Goal: Task Accomplishment & Management: Manage account settings

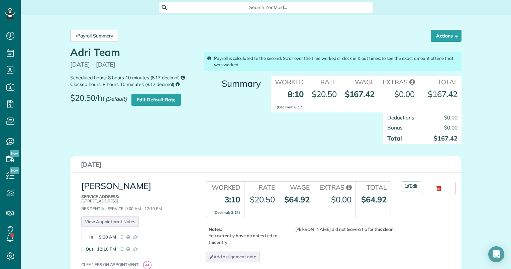
scroll to position [3, 3]
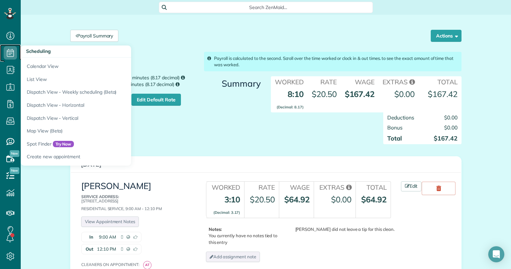
click at [17, 54] on icon at bounding box center [10, 52] width 13 height 13
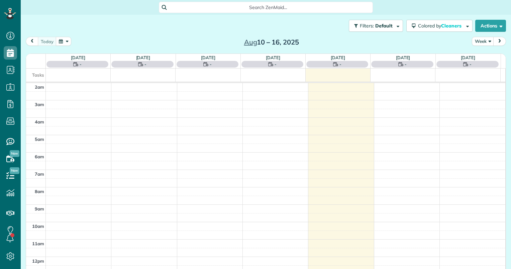
scroll to position [87, 0]
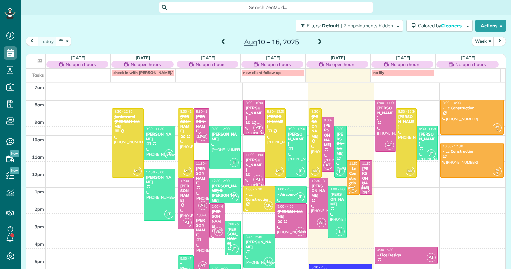
click at [324, 134] on div "[PERSON_NAME]" at bounding box center [328, 135] width 9 height 24
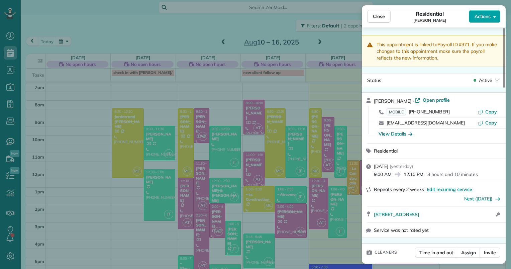
click at [494, 14] on icon "button" at bounding box center [494, 16] width 3 height 5
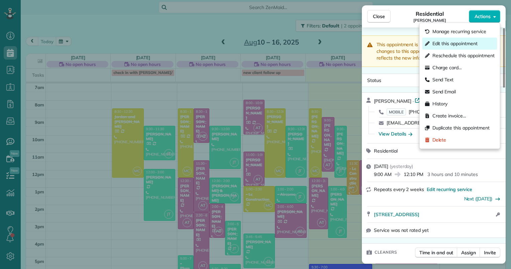
click at [445, 42] on span "Edit this appointment" at bounding box center [455, 43] width 45 height 7
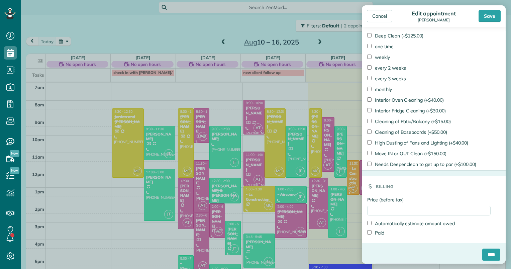
scroll to position [438, 0]
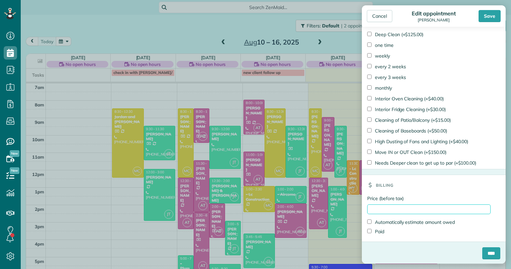
click at [401, 208] on input "Price (before tax)" at bounding box center [428, 209] width 123 height 10
type input "******"
click at [373, 233] on label "Paid" at bounding box center [375, 231] width 17 height 7
click at [488, 252] on input "****" at bounding box center [491, 253] width 18 height 12
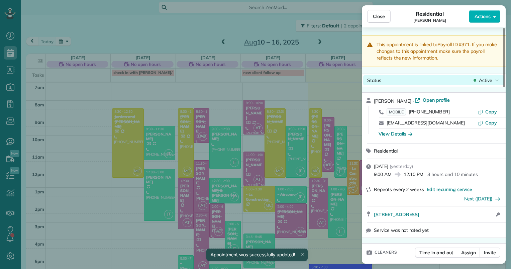
click at [491, 79] on span "Active" at bounding box center [485, 80] width 13 height 7
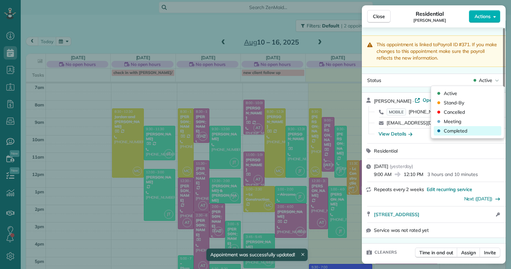
click at [464, 131] on span "Completed" at bounding box center [455, 130] width 23 height 7
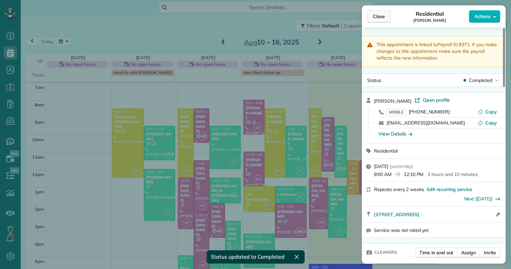
click at [377, 16] on span "Close" at bounding box center [379, 16] width 12 height 7
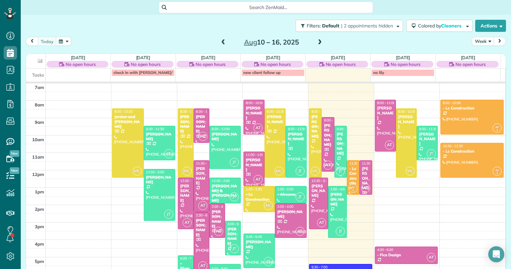
click at [337, 134] on div "[PERSON_NAME]" at bounding box center [341, 144] width 9 height 24
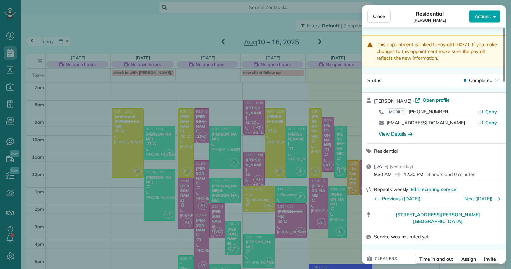
click at [490, 14] on span "Actions" at bounding box center [483, 16] width 16 height 7
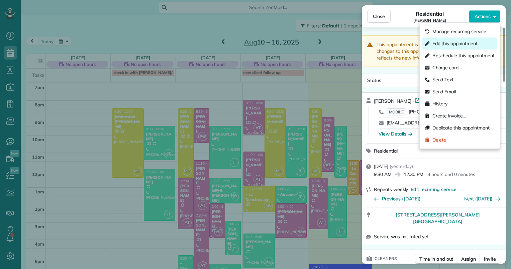
click at [463, 45] on span "Edit this appointment" at bounding box center [455, 43] width 45 height 7
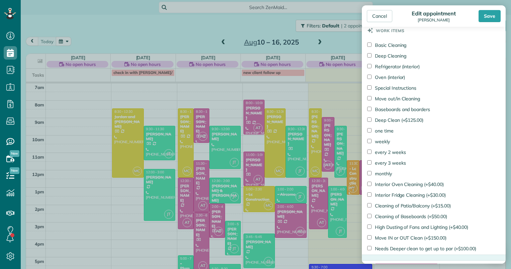
scroll to position [561, 0]
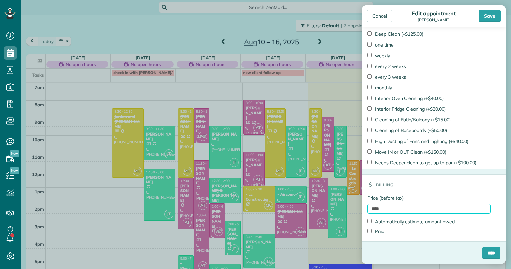
click at [369, 209] on input "****" at bounding box center [428, 209] width 123 height 10
type input "******"
click at [373, 229] on label "Paid" at bounding box center [375, 231] width 17 height 7
click at [483, 257] on input "****" at bounding box center [491, 253] width 18 height 12
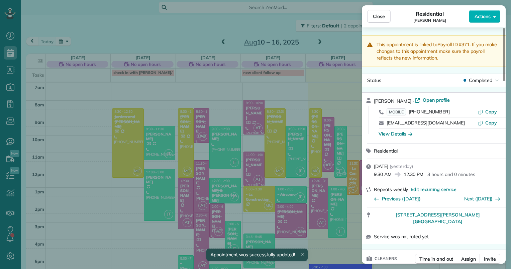
scroll to position [136, 0]
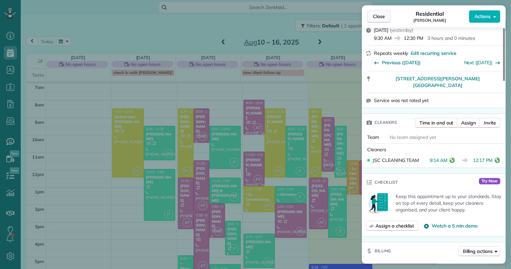
click at [379, 17] on span "Close" at bounding box center [379, 16] width 12 height 7
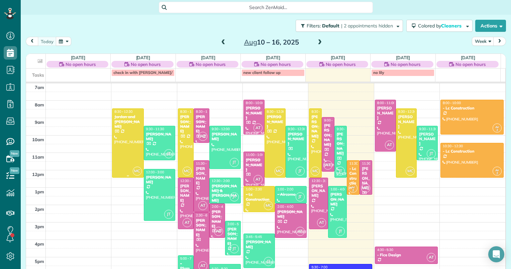
click at [127, 131] on div at bounding box center [127, 143] width 31 height 68
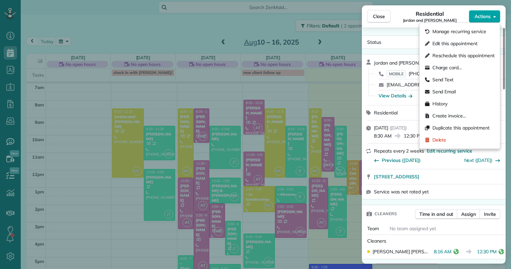
click at [490, 15] on span "Actions" at bounding box center [483, 16] width 16 height 7
click at [455, 42] on span "Edit this appointment" at bounding box center [455, 43] width 45 height 7
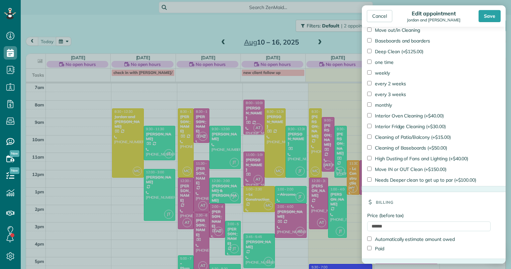
scroll to position [438, 0]
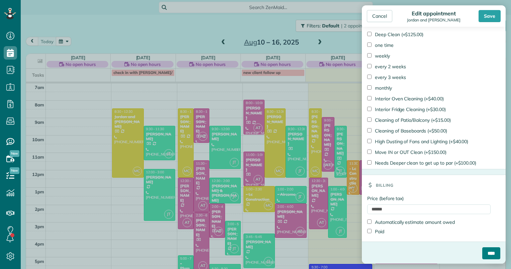
click at [482, 257] on input "****" at bounding box center [491, 253] width 18 height 12
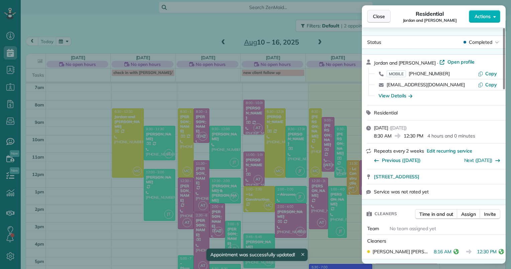
click at [378, 14] on span "Close" at bounding box center [379, 16] width 12 height 7
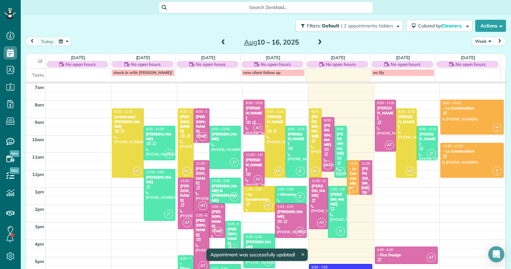
click at [180, 134] on div at bounding box center [185, 143] width 15 height 68
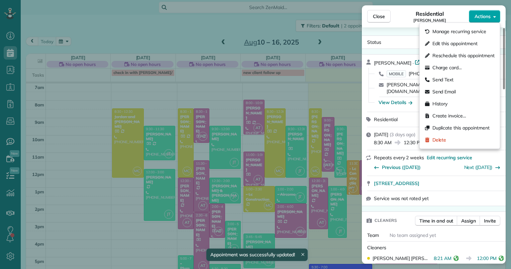
click at [491, 13] on button "Actions" at bounding box center [484, 16] width 31 height 13
click at [464, 48] on div "Edit this appointment" at bounding box center [460, 43] width 75 height 12
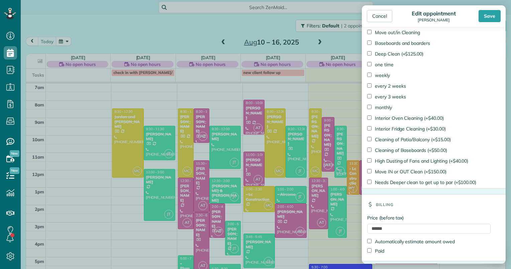
scroll to position [438, 0]
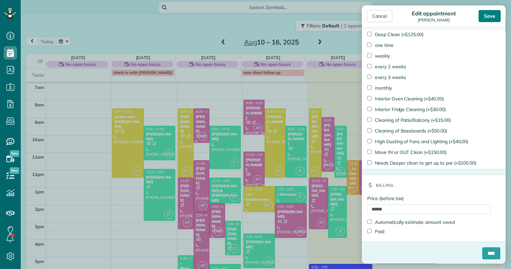
click at [486, 13] on div "Save" at bounding box center [490, 16] width 22 height 12
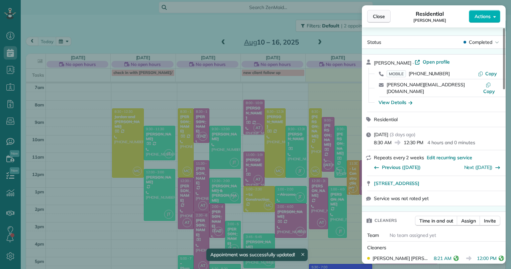
click at [378, 14] on span "Close" at bounding box center [379, 16] width 12 height 7
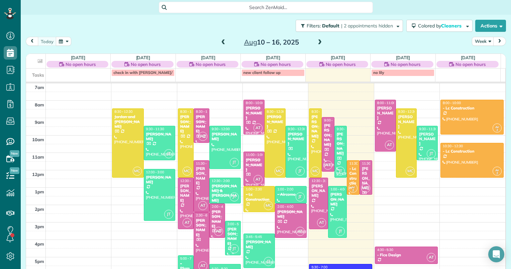
click at [231, 222] on span "3:00 - 5:00" at bounding box center [235, 224] width 16 height 4
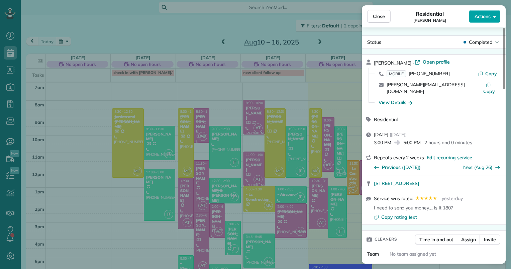
click at [495, 12] on button "Actions" at bounding box center [484, 16] width 31 height 13
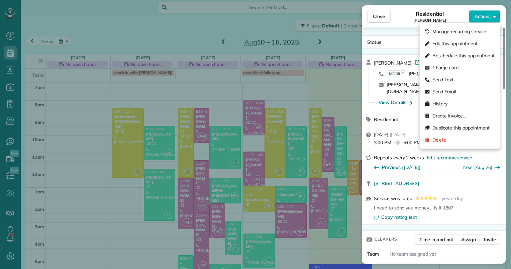
click at [460, 39] on div "Edit this appointment" at bounding box center [460, 43] width 75 height 12
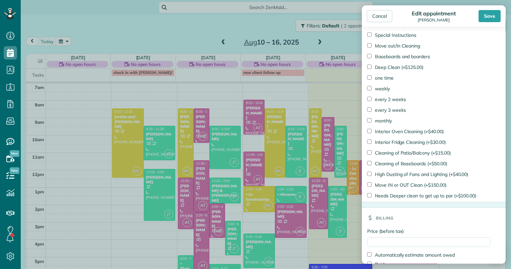
scroll to position [438, 0]
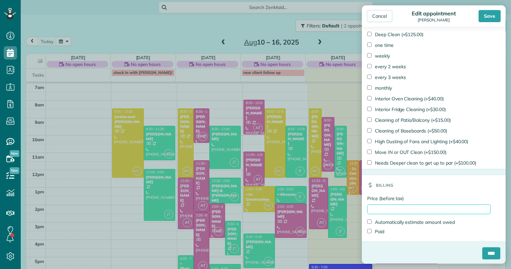
click at [384, 207] on input "Price (before tax)" at bounding box center [428, 209] width 123 height 10
type input "******"
click at [485, 254] on input "****" at bounding box center [491, 253] width 18 height 12
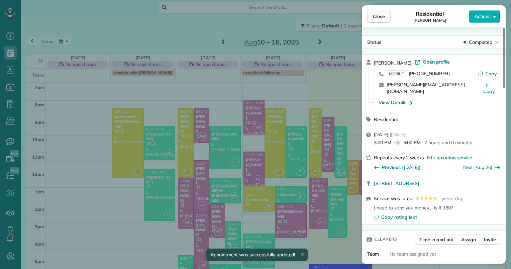
click at [376, 16] on span "Close" at bounding box center [379, 16] width 12 height 7
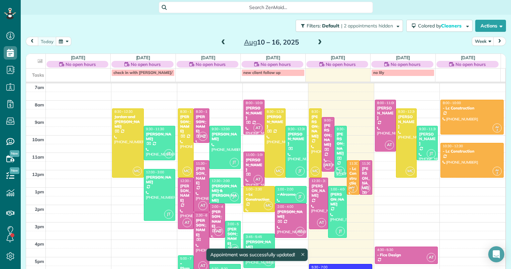
click at [229, 235] on div "[PERSON_NAME]" at bounding box center [233, 236] width 12 height 19
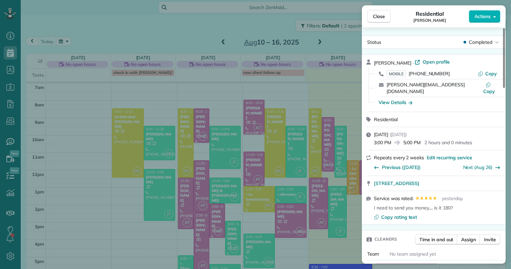
click at [137, 248] on div "Close Residential Sandy Matteson Actions Status Completed Sandy Matteson · Open…" at bounding box center [255, 134] width 511 height 269
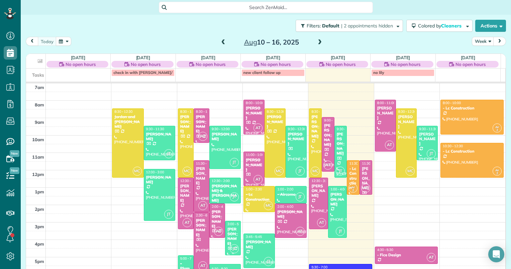
click at [227, 229] on div "[PERSON_NAME]" at bounding box center [233, 236] width 12 height 19
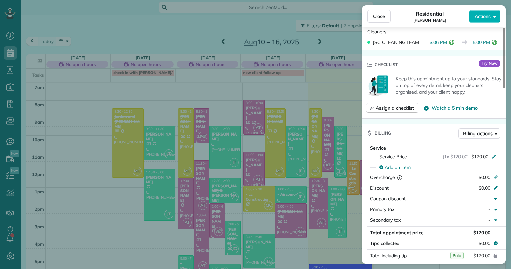
scroll to position [133, 0]
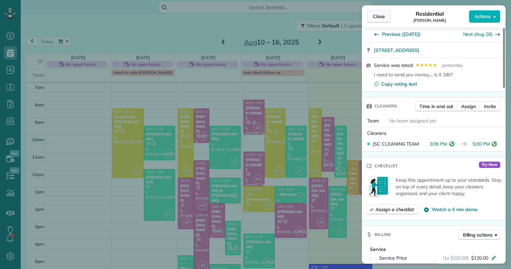
click at [379, 14] on span "Close" at bounding box center [379, 16] width 12 height 7
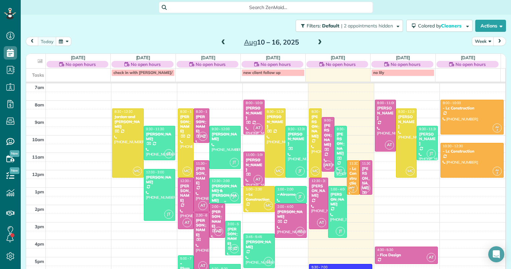
click at [225, 184] on div "[PERSON_NAME] & [PERSON_NAME]" at bounding box center [224, 193] width 27 height 19
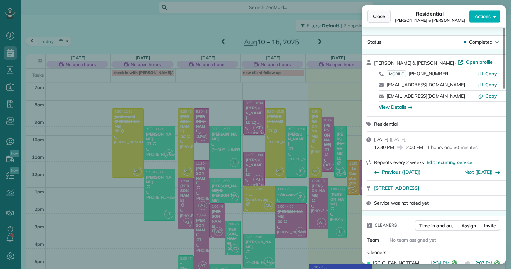
click at [375, 15] on span "Close" at bounding box center [379, 16] width 12 height 7
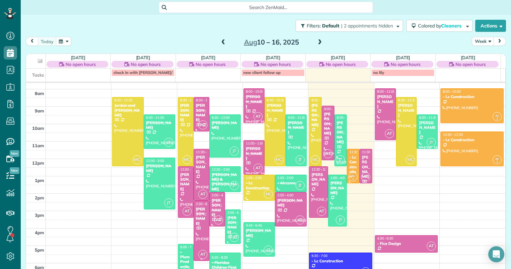
scroll to position [9, 0]
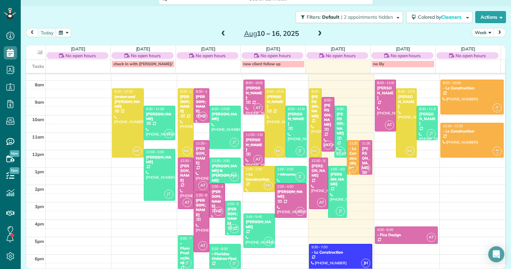
click at [214, 258] on div "- Floridas Children First" at bounding box center [224, 257] width 27 height 10
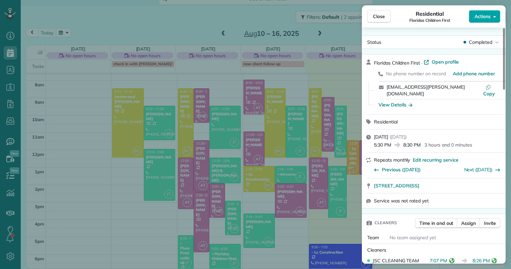
click at [495, 17] on icon "button" at bounding box center [494, 16] width 3 height 5
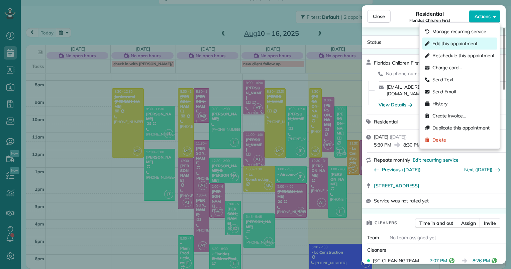
click at [475, 42] on span "Edit this appointment" at bounding box center [455, 43] width 45 height 7
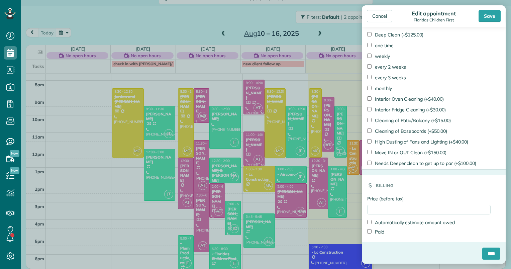
scroll to position [438, 0]
click at [373, 206] on input "Price (before tax)" at bounding box center [428, 209] width 123 height 10
type input "******"
click at [384, 231] on label "Paid" at bounding box center [375, 231] width 17 height 7
click at [488, 250] on input "****" at bounding box center [491, 253] width 18 height 12
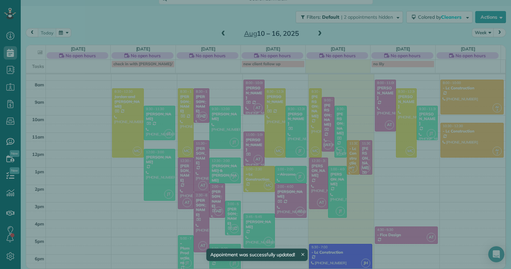
scroll to position [8, 0]
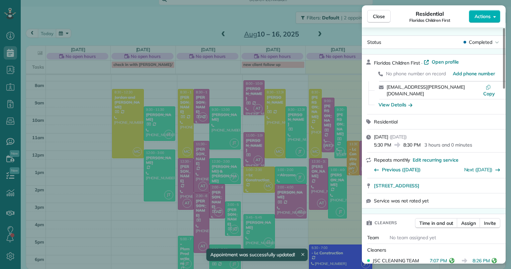
click at [187, 242] on div "Close Residential Floridas Children First Actions Status Completed Floridas Chi…" at bounding box center [255, 134] width 511 height 269
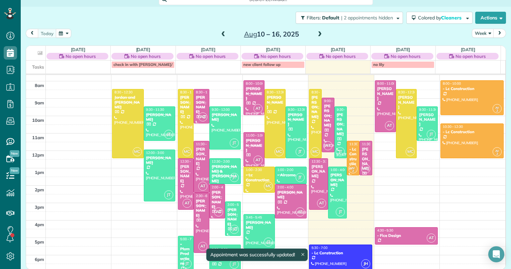
click at [187, 242] on div "- Plum Productions" at bounding box center [186, 254] width 12 height 24
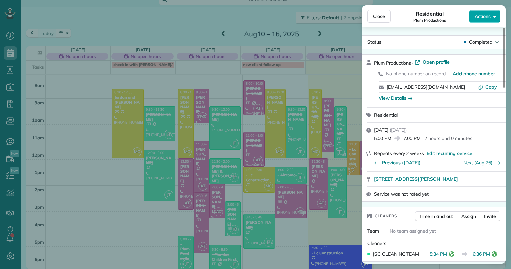
click at [496, 15] on icon "button" at bounding box center [494, 16] width 3 height 5
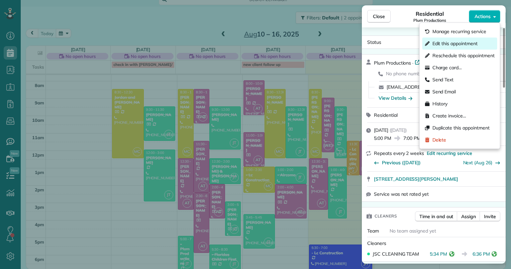
click at [453, 45] on span "Edit this appointment" at bounding box center [455, 43] width 45 height 7
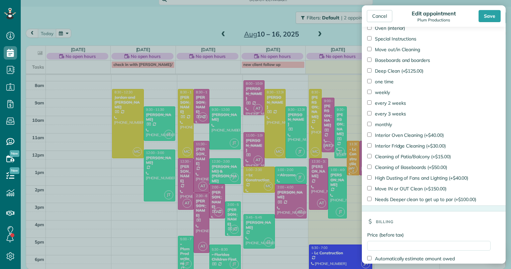
scroll to position [489, 0]
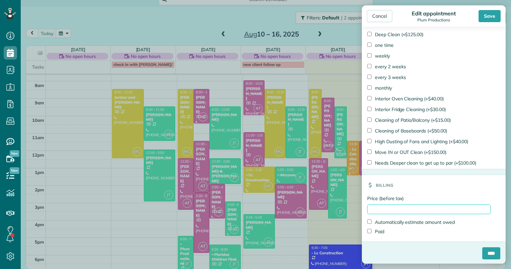
click at [399, 207] on input "Price (before tax)" at bounding box center [428, 209] width 123 height 10
type input "*****"
click at [377, 235] on div "Price (before tax) ***** Automatically estimate amount owed Paid" at bounding box center [434, 218] width 144 height 47
click at [377, 229] on label "Paid" at bounding box center [375, 231] width 17 height 7
click at [482, 255] on input "****" at bounding box center [491, 253] width 18 height 12
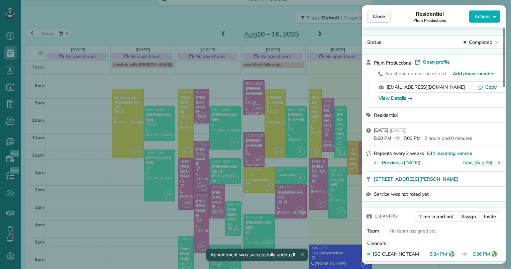
click at [373, 17] on span "Close" at bounding box center [379, 16] width 12 height 7
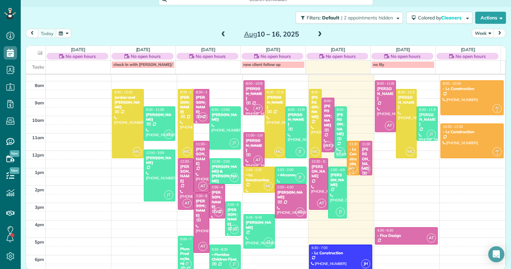
click at [349, 153] on div "- Lc Construction" at bounding box center [353, 159] width 9 height 24
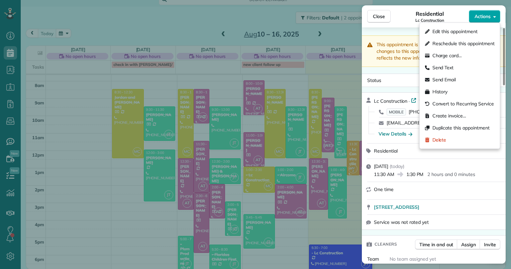
click at [493, 17] on icon "button" at bounding box center [494, 16] width 3 height 5
click at [450, 31] on span "Edit this appointment" at bounding box center [455, 31] width 45 height 7
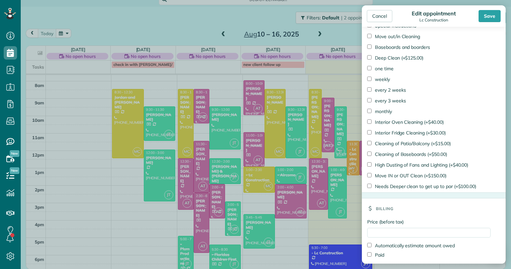
scroll to position [482, 0]
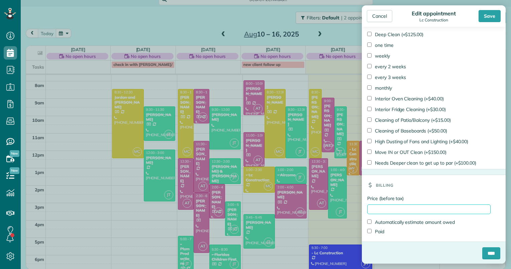
click at [397, 210] on input "Price (before tax)" at bounding box center [428, 209] width 123 height 10
type input "******"
click at [382, 230] on label "Paid" at bounding box center [375, 231] width 17 height 7
click at [487, 254] on input "****" at bounding box center [491, 253] width 18 height 12
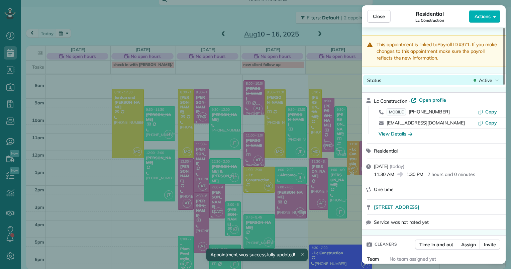
click at [482, 80] on span "Active" at bounding box center [485, 80] width 13 height 7
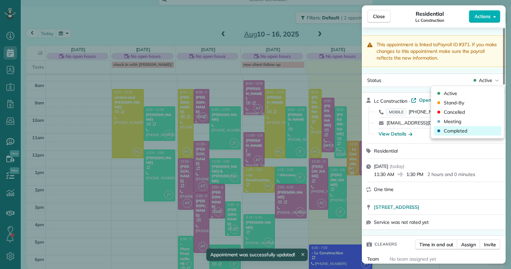
click at [463, 134] on span "Completed" at bounding box center [455, 130] width 23 height 7
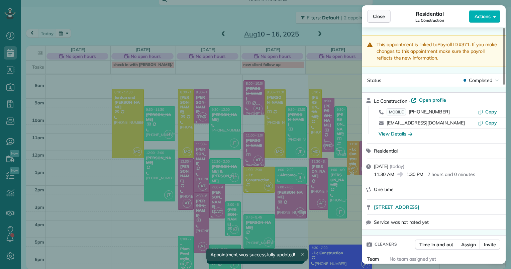
click at [383, 16] on span "Close" at bounding box center [379, 16] width 12 height 7
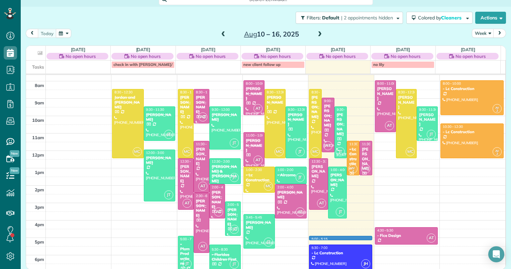
click at [352, 235] on div "2am 3am 4am 5am 6am 7am 8am 9am 10am 11am 12pm 1pm 2pm 3pm 4pm 5pm 6pm MC 8:30 …" at bounding box center [265, 124] width 479 height 295
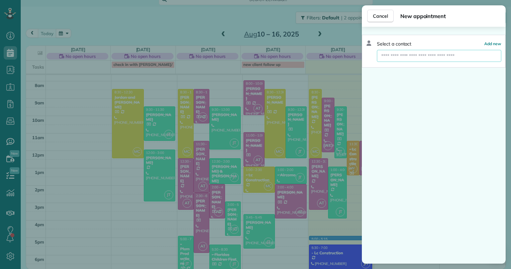
click at [444, 56] on input "text" at bounding box center [439, 56] width 124 height 12
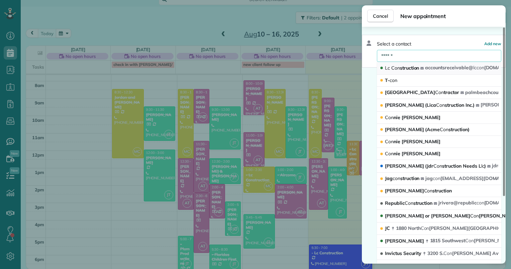
type input "******"
click at [414, 67] on span "Lc Con struction" at bounding box center [402, 68] width 34 height 6
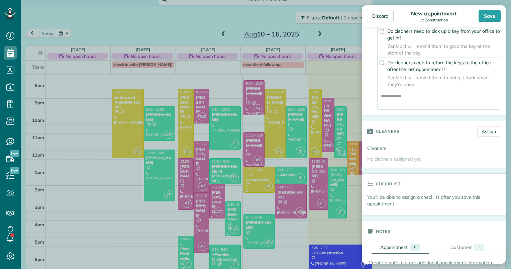
scroll to position [268, 0]
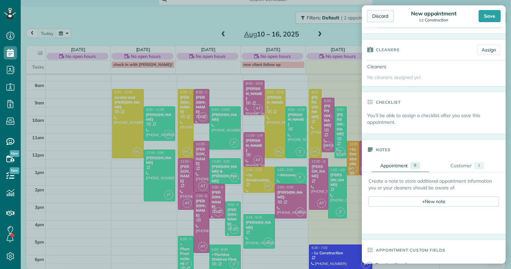
click at [383, 17] on div "Discard" at bounding box center [380, 16] width 27 height 12
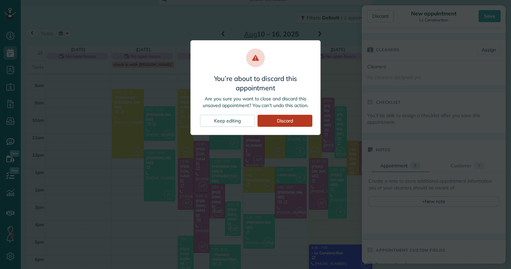
click at [274, 121] on div "Discard" at bounding box center [285, 121] width 55 height 12
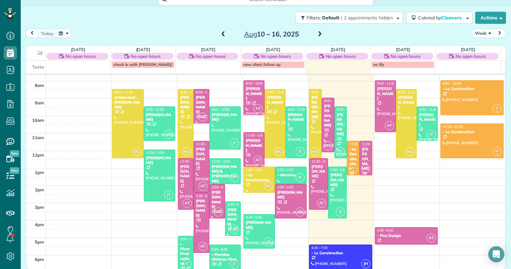
click at [362, 153] on div "[PERSON_NAME]" at bounding box center [366, 159] width 9 height 24
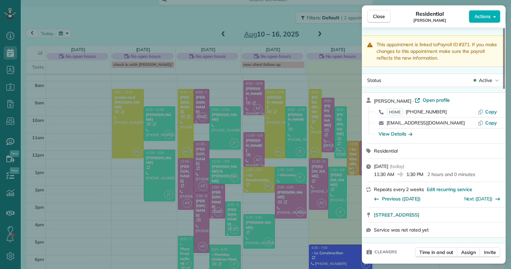
click at [487, 23] on div "Close Residential Megan Bell Actions" at bounding box center [434, 16] width 144 height 22
click at [487, 15] on span "Actions" at bounding box center [483, 16] width 16 height 7
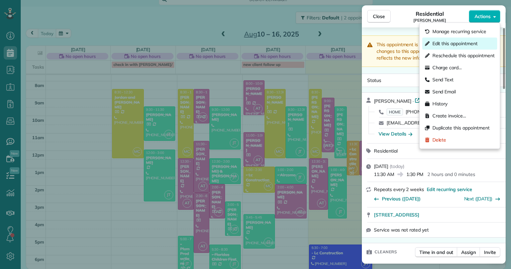
click at [446, 42] on span "Edit this appointment" at bounding box center [455, 43] width 45 height 7
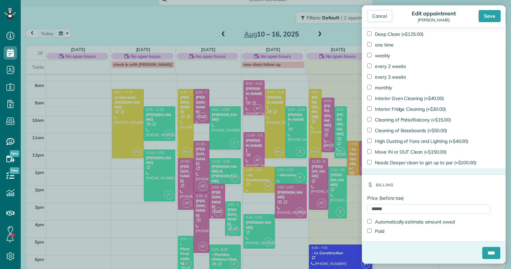
scroll to position [450, 0]
click at [482, 250] on input "****" at bounding box center [491, 253] width 18 height 12
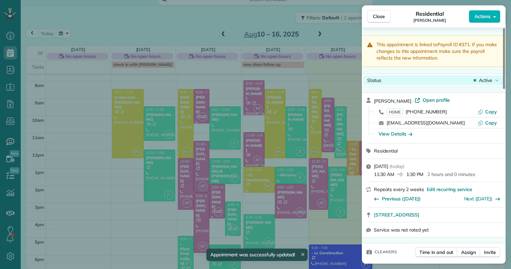
click at [484, 76] on div "Status Active" at bounding box center [433, 80] width 141 height 10
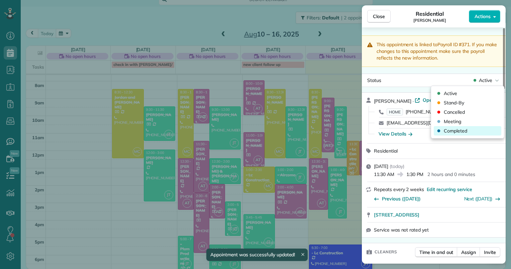
click at [460, 130] on span "Completed" at bounding box center [455, 130] width 23 height 7
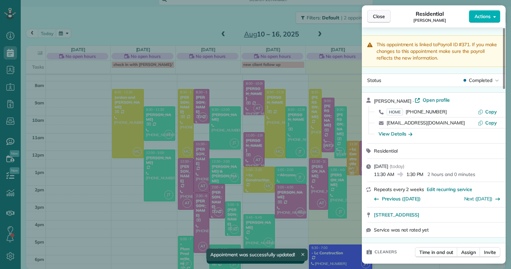
click at [383, 16] on span "Close" at bounding box center [379, 16] width 12 height 7
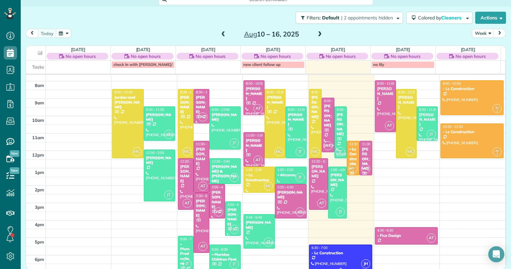
click at [339, 251] on div "- Lc Construction" at bounding box center [340, 253] width 59 height 5
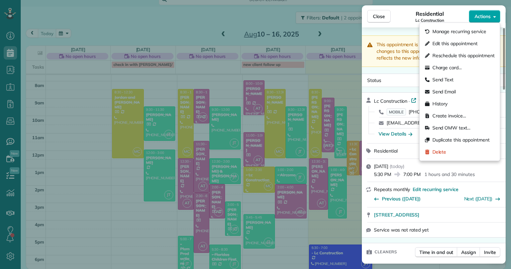
click at [495, 14] on icon "button" at bounding box center [494, 16] width 3 height 5
click at [470, 40] on span "Edit this appointment" at bounding box center [455, 43] width 45 height 7
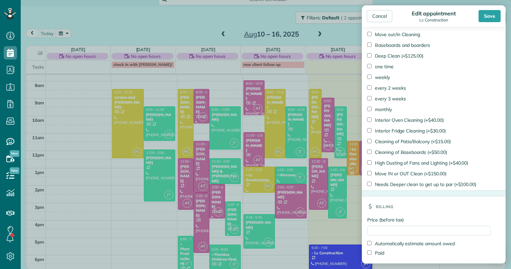
scroll to position [438, 0]
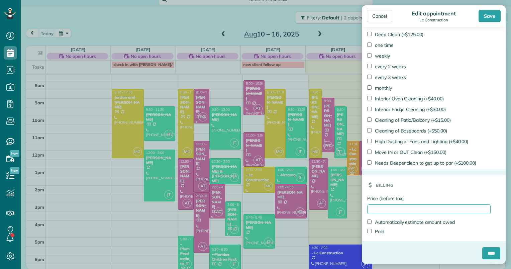
click at [395, 208] on input "Price (before tax)" at bounding box center [428, 209] width 123 height 10
type input "*****"
click at [483, 248] on input "****" at bounding box center [491, 253] width 18 height 12
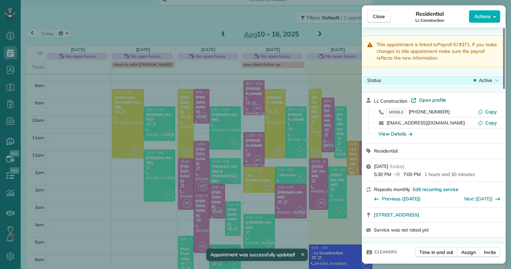
click at [494, 81] on div "Active" at bounding box center [486, 80] width 28 height 7
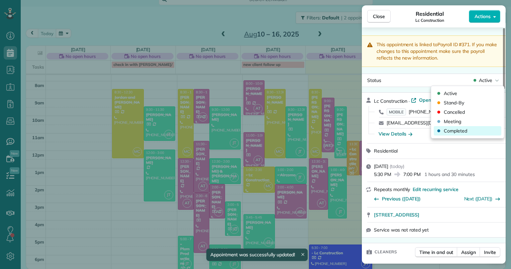
click at [453, 131] on span "Completed" at bounding box center [455, 130] width 23 height 7
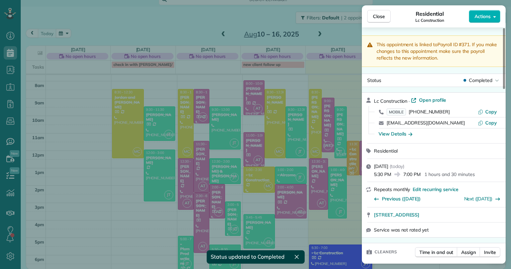
drag, startPoint x: 384, startPoint y: 16, endPoint x: 391, endPoint y: 32, distance: 17.1
click at [384, 16] on span "Close" at bounding box center [379, 16] width 12 height 7
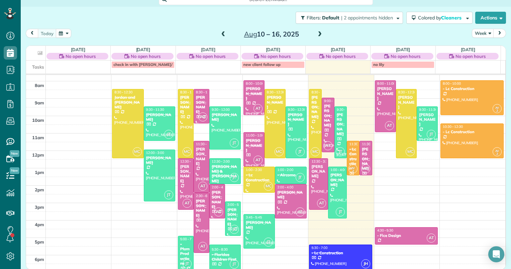
scroll to position [9, 0]
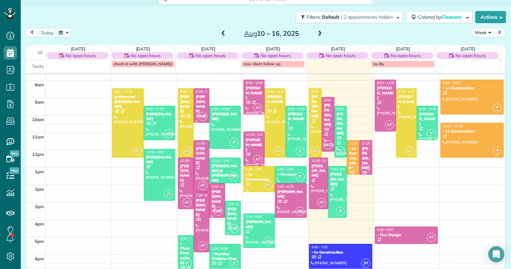
click at [319, 32] on span at bounding box center [319, 34] width 7 height 6
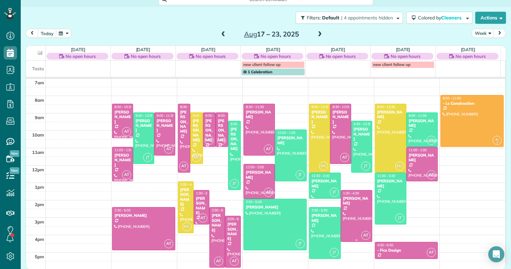
scroll to position [102, 0]
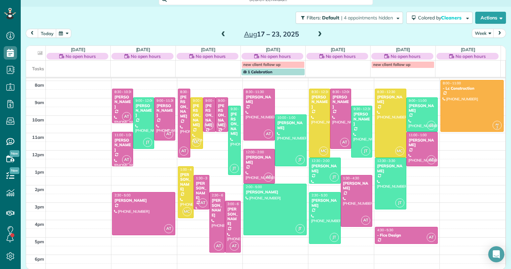
click at [220, 32] on span at bounding box center [223, 34] width 7 height 6
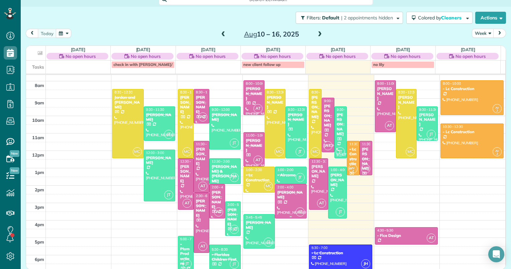
scroll to position [9, 0]
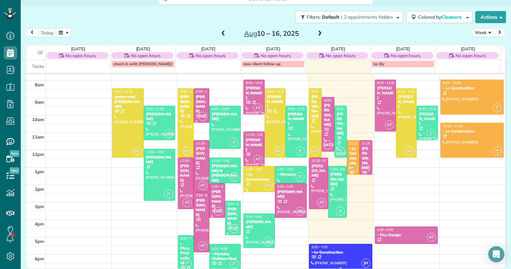
click at [359, 255] on div at bounding box center [340, 256] width 62 height 25
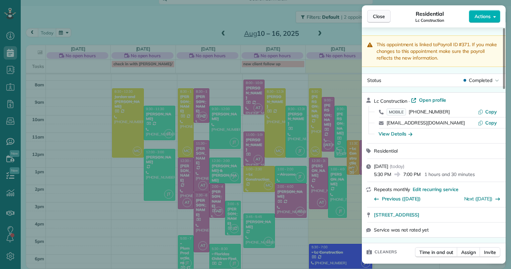
click at [376, 17] on span "Close" at bounding box center [379, 16] width 12 height 7
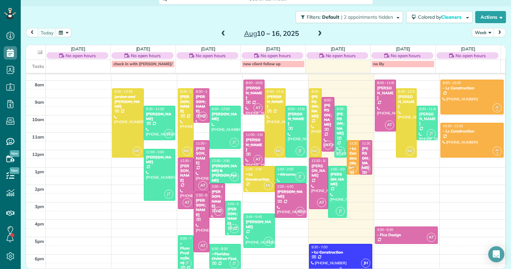
click at [325, 256] on div at bounding box center [340, 256] width 62 height 25
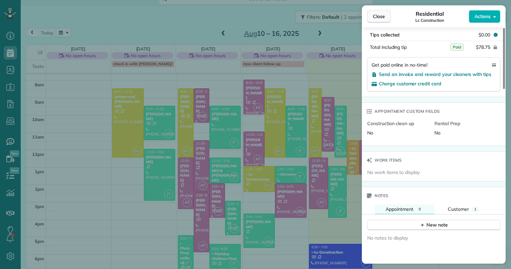
scroll to position [440, 0]
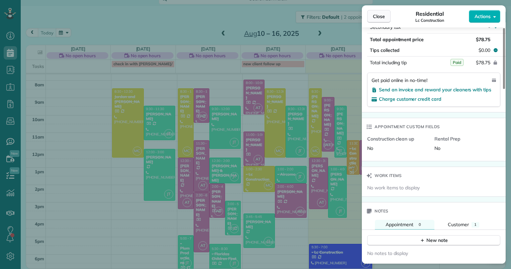
click at [371, 16] on button "Close" at bounding box center [378, 16] width 23 height 13
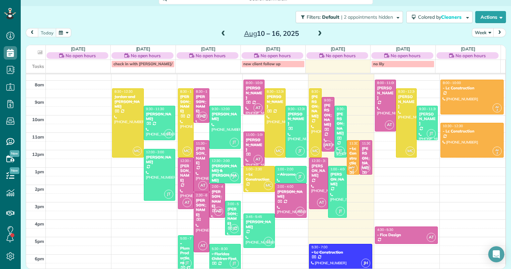
click at [317, 33] on span at bounding box center [319, 34] width 7 height 6
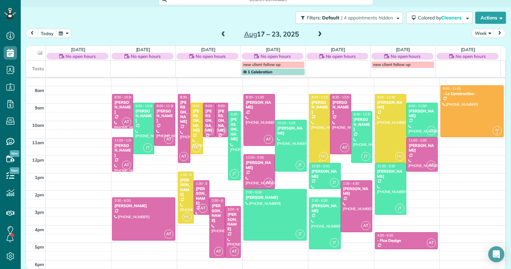
scroll to position [102, 0]
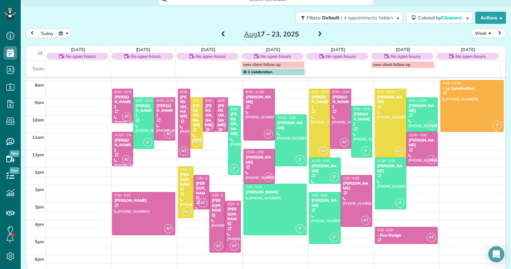
click at [317, 33] on span at bounding box center [319, 34] width 7 height 6
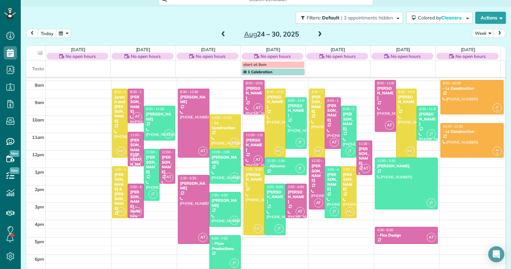
click at [220, 33] on span at bounding box center [223, 34] width 7 height 6
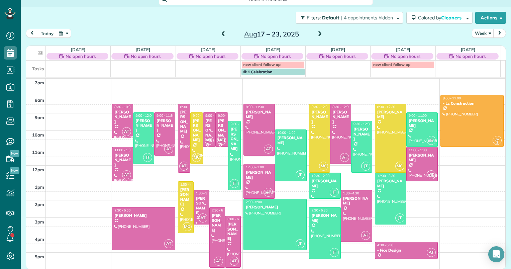
click at [218, 33] on div "Aug 17 – 23, 2025" at bounding box center [271, 34] width 107 height 11
click at [220, 33] on span at bounding box center [223, 34] width 7 height 6
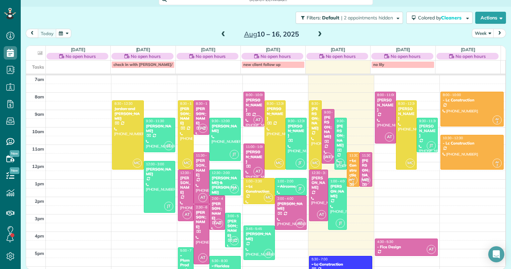
click at [220, 33] on span at bounding box center [223, 34] width 7 height 6
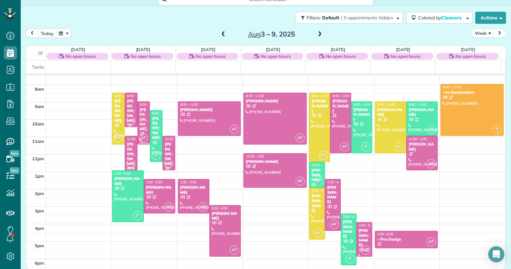
scroll to position [98, 0]
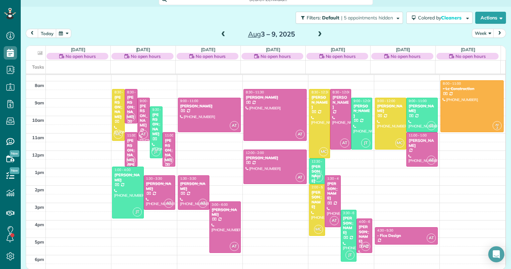
click at [316, 31] on span at bounding box center [319, 34] width 7 height 6
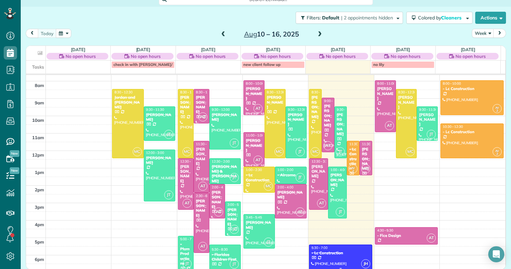
click at [338, 254] on div "- Lc Construction" at bounding box center [340, 253] width 59 height 5
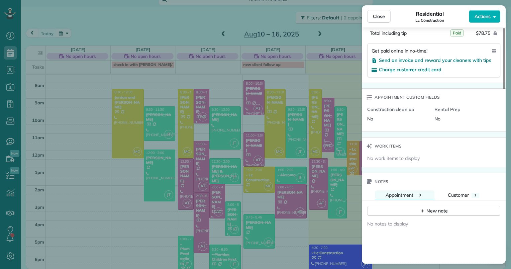
scroll to position [503, 0]
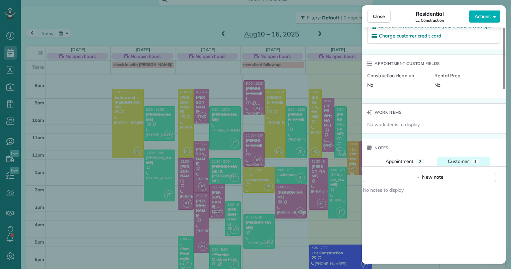
click at [459, 164] on span "Customer" at bounding box center [458, 161] width 21 height 6
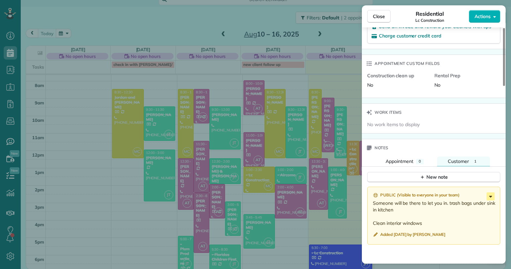
click at [492, 200] on icon at bounding box center [491, 196] width 8 height 8
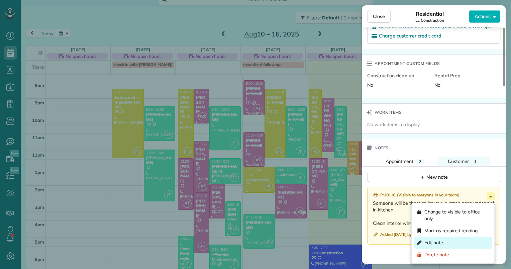
click at [449, 244] on div "Edit note" at bounding box center [453, 243] width 78 height 12
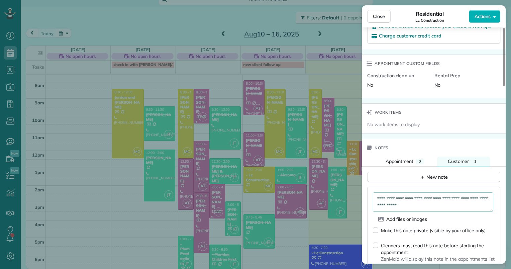
drag, startPoint x: 429, startPoint y: 208, endPoint x: 366, endPoint y: 199, distance: 63.2
click at [367, 199] on div "**********" at bounding box center [433, 242] width 133 height 110
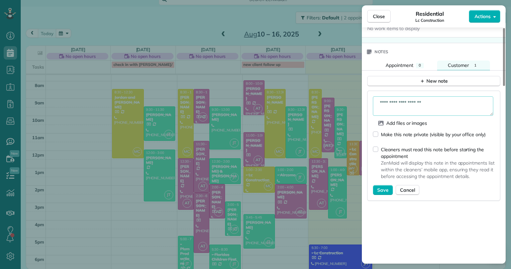
scroll to position [604, 0]
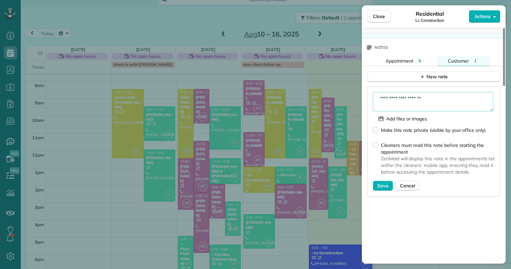
click at [377, 101] on textarea "**********" at bounding box center [433, 101] width 120 height 19
type textarea "**********"
click at [385, 189] on span "Save" at bounding box center [382, 185] width 11 height 7
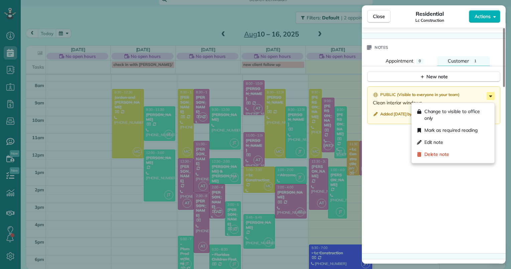
click at [490, 100] on icon at bounding box center [491, 96] width 8 height 8
click at [442, 145] on span "Edit note" at bounding box center [434, 142] width 19 height 7
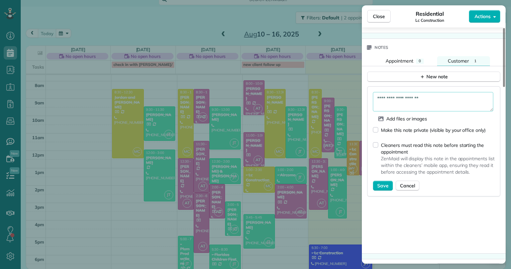
click at [441, 102] on textarea "**********" at bounding box center [433, 101] width 120 height 19
type textarea "*"
type textarea "**********"
click at [386, 186] on span "Save" at bounding box center [382, 185] width 11 height 7
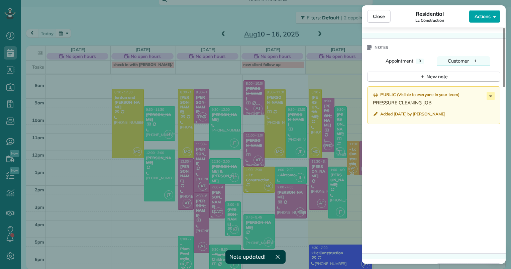
click at [494, 15] on icon "button" at bounding box center [494, 16] width 3 height 5
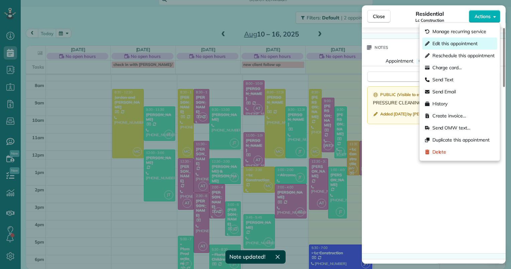
click at [440, 44] on span "Edit this appointment" at bounding box center [455, 43] width 45 height 7
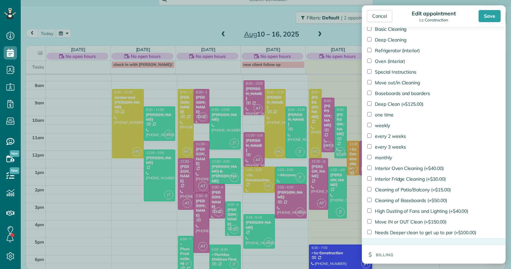
scroll to position [438, 0]
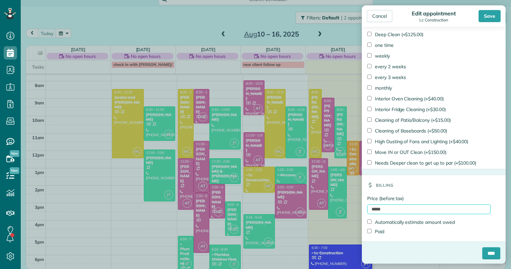
drag, startPoint x: 385, startPoint y: 207, endPoint x: 357, endPoint y: 209, distance: 28.8
click at [357, 209] on aside "Cancel Edit appointment Lc Construction Save Status Completed Active Stand-By C…" at bounding box center [434, 134] width 155 height 269
type input "******"
click at [482, 247] on input "****" at bounding box center [491, 253] width 18 height 12
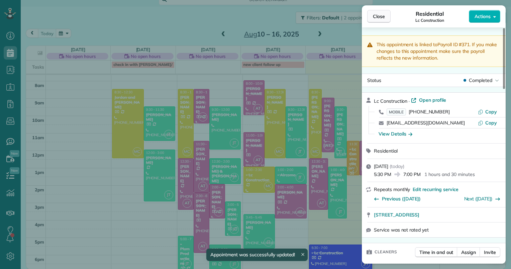
click at [376, 17] on span "Close" at bounding box center [379, 16] width 12 height 7
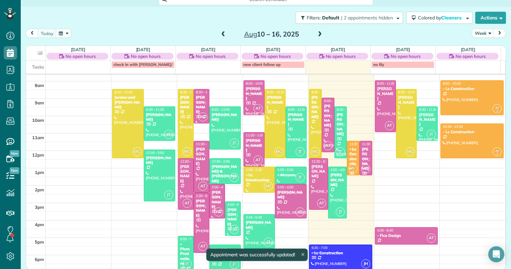
scroll to position [9, 0]
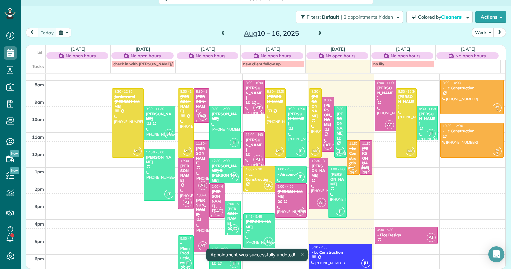
click at [348, 184] on div "2am 3am 4am 5am 6am 7am 8am 9am 10am 11am 12pm 1pm 2pm 3pm 4pm 5pm 6pm MC 8:30 …" at bounding box center [265, 123] width 479 height 295
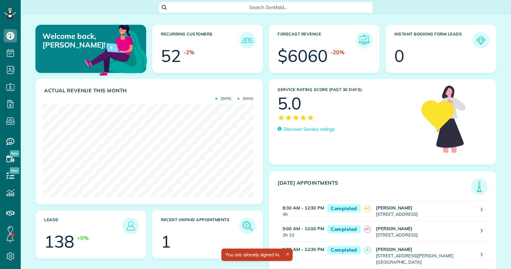
scroll to position [94, 211]
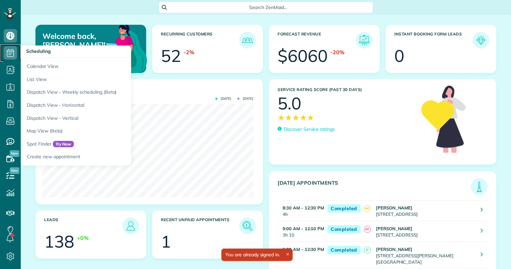
click at [11, 53] on icon at bounding box center [10, 52] width 13 height 13
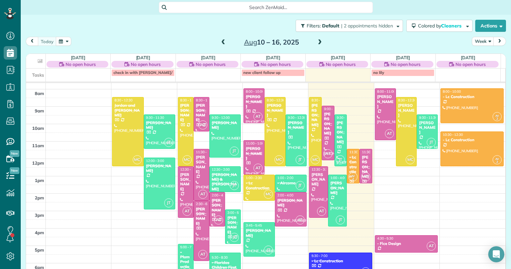
scroll to position [9, 0]
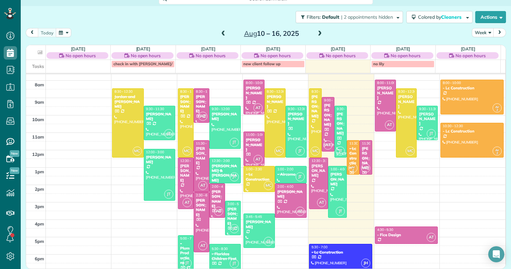
click at [345, 223] on div "2am 3am 4am 5am 6am 7am 8am 9am 10am 11am 12pm 1pm 2pm 3pm 4pm 5pm 6pm MC 8:30 …" at bounding box center [265, 123] width 479 height 295
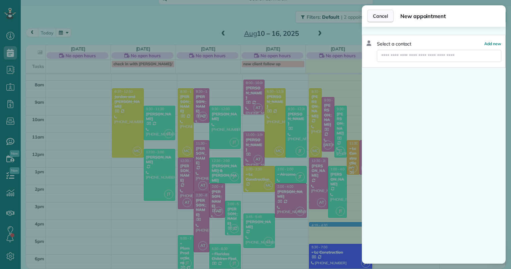
click at [377, 15] on span "Cancel" at bounding box center [380, 16] width 15 height 7
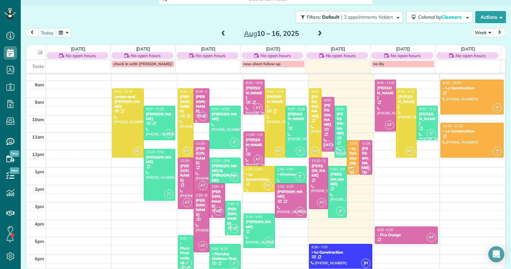
click at [350, 236] on div "2am 3am 4am 5am 6am 7am 8am 9am 10am 11am 12pm 1pm 2pm 3pm 4pm 5pm 6pm MC 8:30 …" at bounding box center [265, 123] width 479 height 295
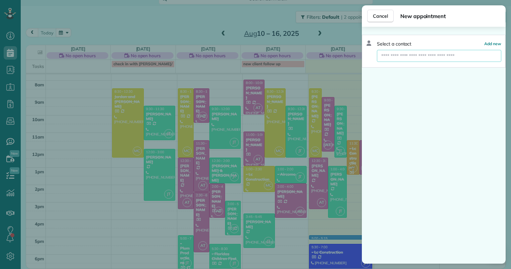
click at [430, 59] on input "text" at bounding box center [439, 56] width 124 height 12
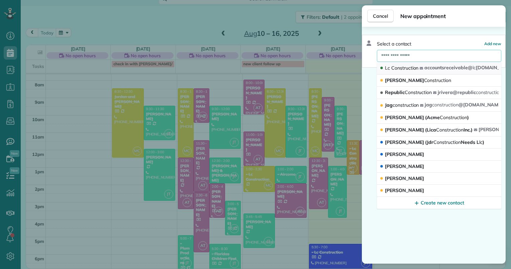
type input "**********"
click at [400, 71] on div "Lc Construction" at bounding box center [400, 68] width 40 height 7
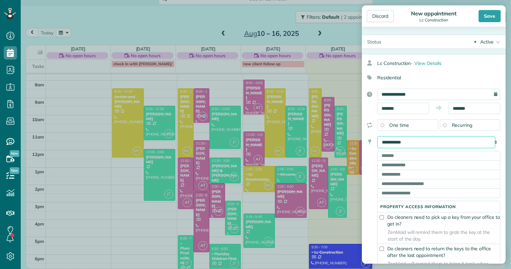
click at [419, 145] on select "**********" at bounding box center [436, 142] width 118 height 12
select select "*******"
click at [377, 136] on select "**********" at bounding box center [436, 142] width 118 height 12
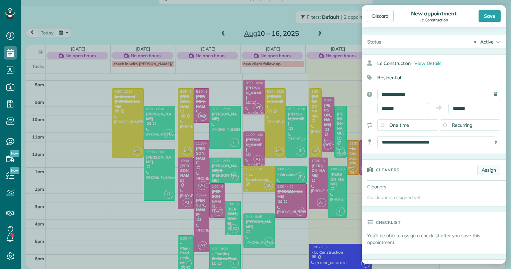
click at [477, 171] on link "Assign" at bounding box center [488, 170] width 23 height 10
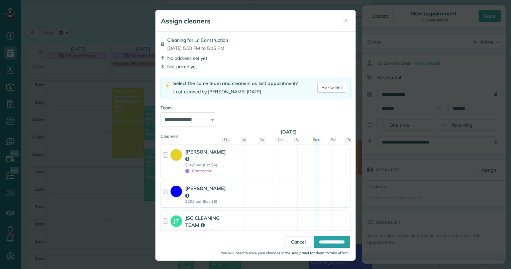
click at [207, 199] on strong "$20/hour (Est: $5)" at bounding box center [205, 201] width 40 height 5
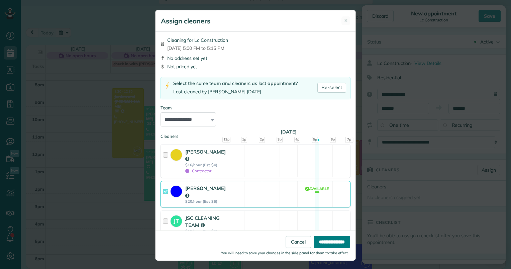
click at [331, 243] on input "**********" at bounding box center [332, 242] width 36 height 12
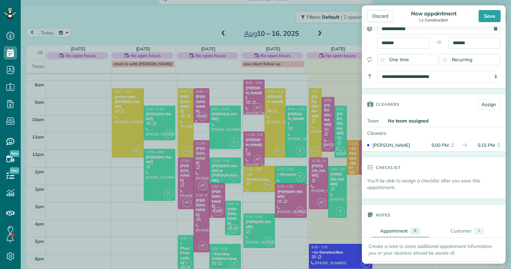
scroll to position [201, 0]
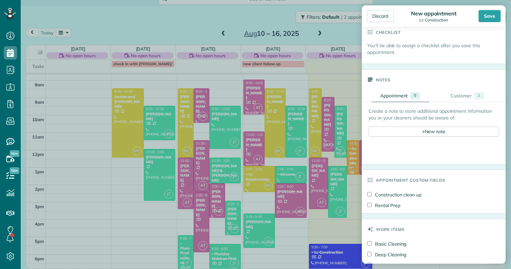
click at [435, 138] on div "Create a note to store additional appointment information you or your cleaners …" at bounding box center [434, 127] width 130 height 38
click at [437, 131] on div "+ New note" at bounding box center [434, 131] width 130 height 10
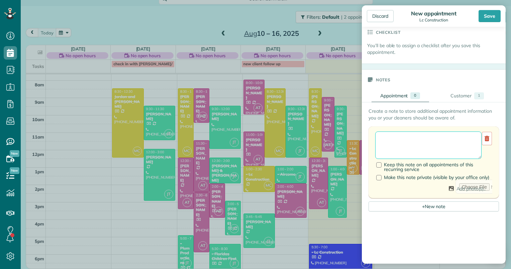
click at [405, 144] on textarea at bounding box center [428, 144] width 106 height 27
type textarea "*"
type textarea "**********"
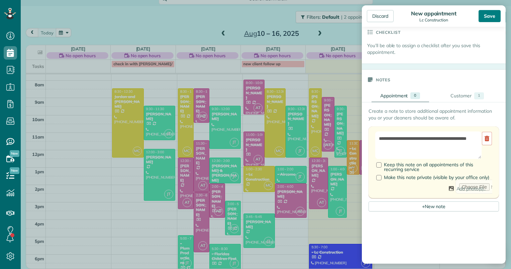
click at [483, 17] on div "Save" at bounding box center [490, 16] width 22 height 12
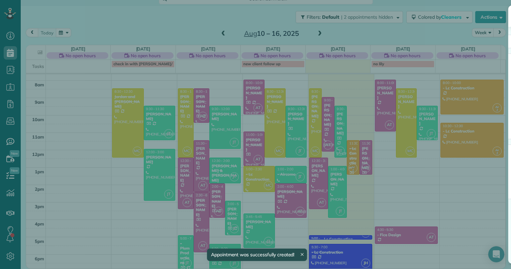
scroll to position [8, 0]
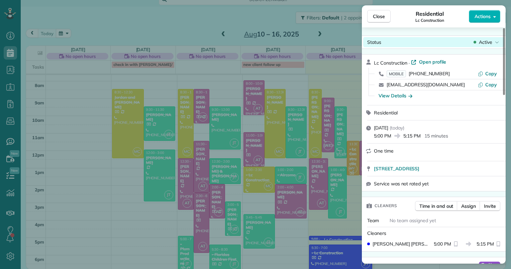
click at [486, 41] on span "Active" at bounding box center [485, 42] width 13 height 7
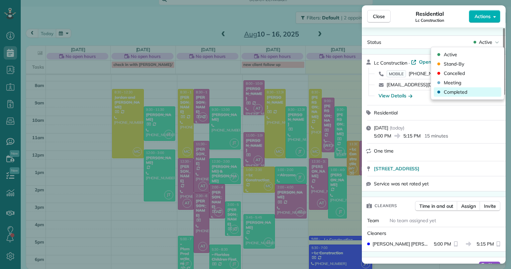
click at [457, 89] on span "Completed" at bounding box center [455, 92] width 23 height 7
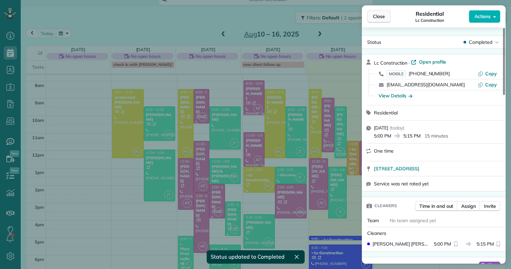
click at [377, 15] on span "Close" at bounding box center [379, 16] width 12 height 7
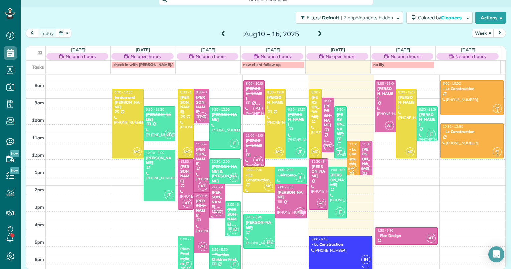
scroll to position [98, 0]
drag, startPoint x: 347, startPoint y: 238, endPoint x: 347, endPoint y: 266, distance: 27.8
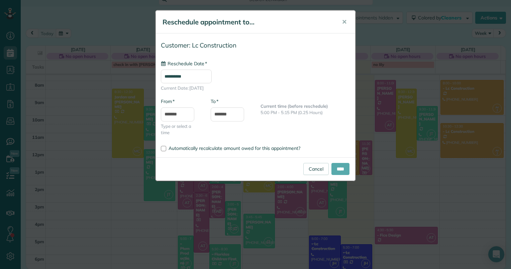
type input "**********"
click at [339, 167] on input "****" at bounding box center [341, 169] width 18 height 12
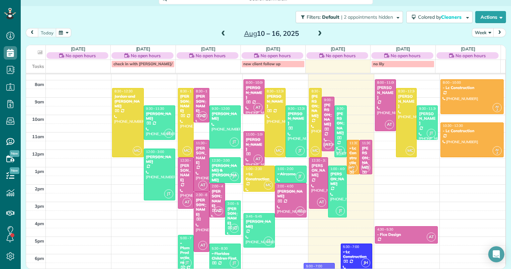
drag, startPoint x: 312, startPoint y: 240, endPoint x: 312, endPoint y: 268, distance: 28.1
click at [312, 268] on div "[DATE] No open hours No Appointments [DATE] No open hours $240.00 9 Man Hours 3…" at bounding box center [266, 157] width 480 height 224
drag, startPoint x: 366, startPoint y: 252, endPoint x: 367, endPoint y: 286, distance: 34.5
click at [367, 269] on html "Dashboard Scheduling Calendar View List View Dispatch View - Weekly scheduling …" at bounding box center [255, 134] width 511 height 269
drag, startPoint x: 322, startPoint y: 240, endPoint x: 318, endPoint y: 264, distance: 24.4
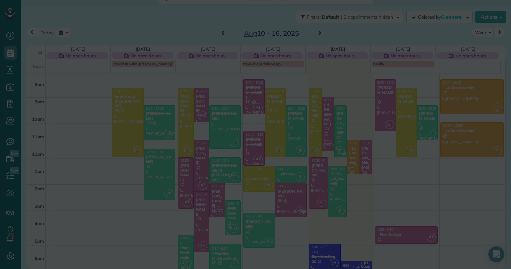
scroll to position [8, 0]
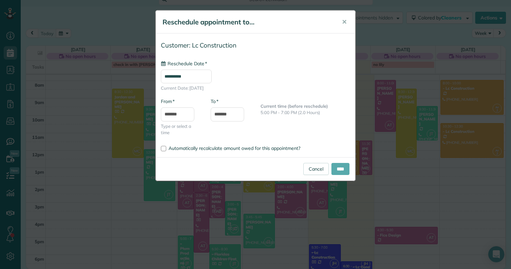
type input "**********"
click at [334, 166] on input "****" at bounding box center [341, 169] width 18 height 12
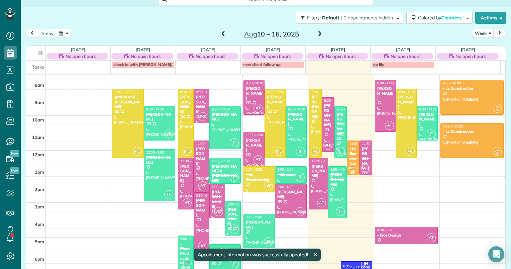
drag, startPoint x: 328, startPoint y: 248, endPoint x: 329, endPoint y: 272, distance: 24.1
click at [329, 269] on html "Dashboard Scheduling Calendar View List View Dispatch View - Weekly scheduling …" at bounding box center [255, 134] width 511 height 269
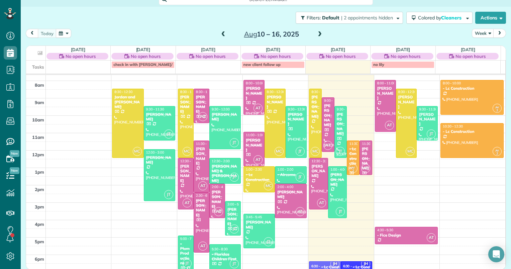
drag, startPoint x: 331, startPoint y: 251, endPoint x: 331, endPoint y: 258, distance: 7.0
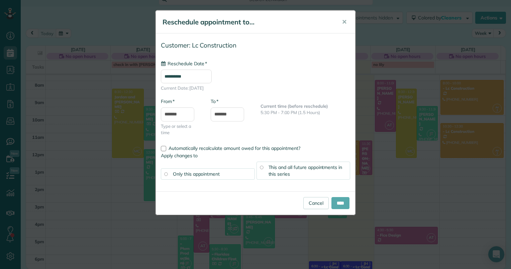
type input "**********"
click at [340, 200] on input "****" at bounding box center [341, 203] width 18 height 12
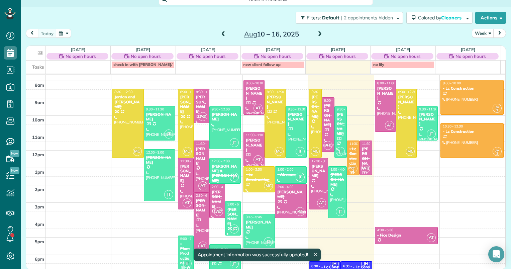
click at [317, 33] on span at bounding box center [319, 34] width 7 height 6
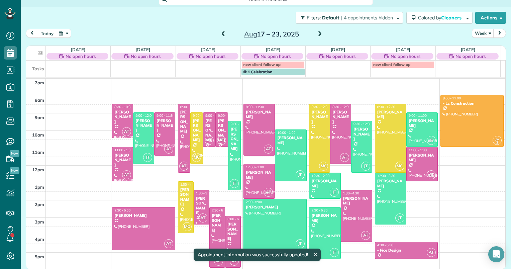
click at [317, 33] on span at bounding box center [319, 34] width 7 height 6
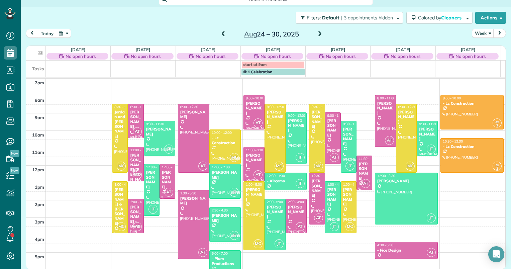
click at [317, 33] on span at bounding box center [319, 34] width 7 height 6
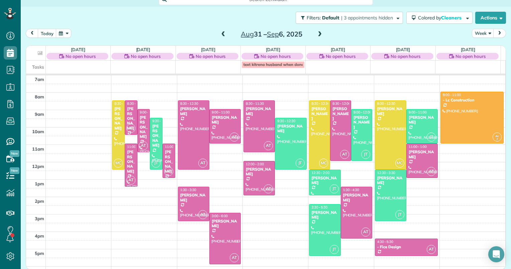
click at [317, 33] on span at bounding box center [319, 34] width 7 height 6
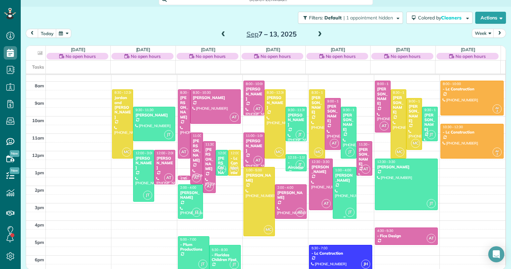
scroll to position [98, 0]
click at [329, 261] on div at bounding box center [340, 257] width 62 height 25
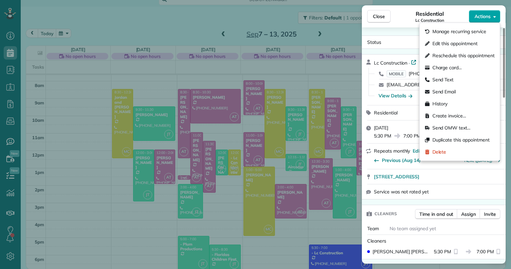
click at [493, 19] on button "Actions" at bounding box center [484, 16] width 31 height 13
click at [471, 40] on span "Edit this appointment" at bounding box center [455, 43] width 45 height 7
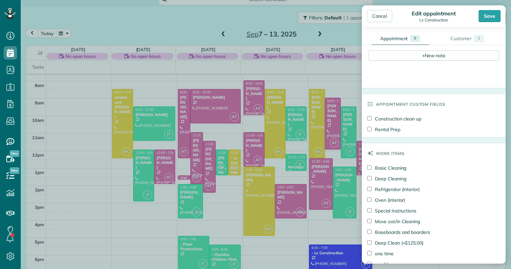
scroll to position [129, 0]
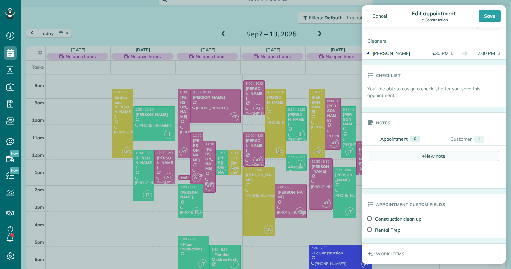
click at [426, 151] on div "+ New note" at bounding box center [434, 156] width 130 height 10
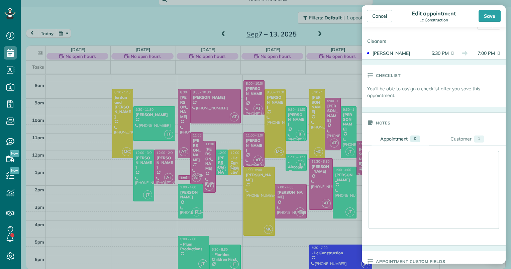
click at [425, 157] on div at bounding box center [434, 189] width 130 height 77
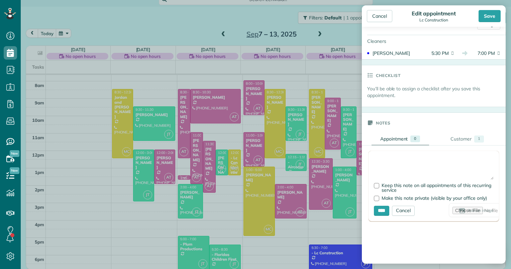
click at [425, 157] on textarea at bounding box center [434, 167] width 120 height 23
type textarea "*"
type textarea "**********"
click at [377, 208] on input "****" at bounding box center [381, 211] width 15 height 10
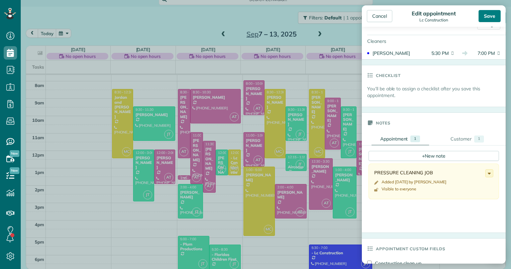
click at [490, 14] on div "Save" at bounding box center [490, 16] width 22 height 12
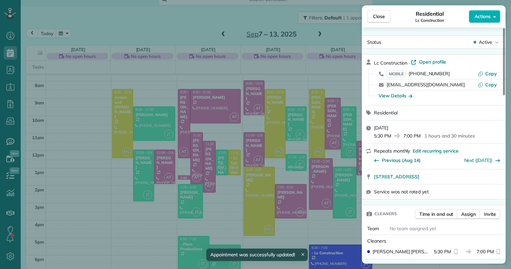
drag, startPoint x: 379, startPoint y: 15, endPoint x: 388, endPoint y: 24, distance: 13.0
click at [380, 15] on span "Close" at bounding box center [379, 16] width 12 height 7
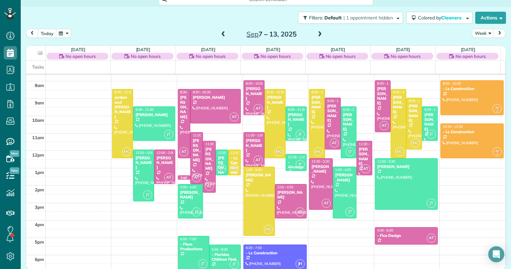
drag, startPoint x: 330, startPoint y: 258, endPoint x: 252, endPoint y: 258, distance: 77.6
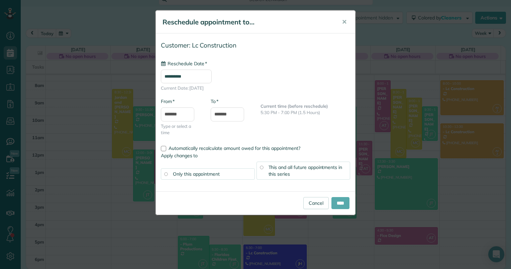
type input "**********"
click at [334, 205] on input "****" at bounding box center [341, 203] width 18 height 12
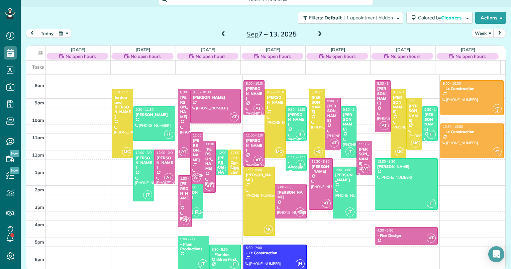
drag, startPoint x: 183, startPoint y: 178, endPoint x: 187, endPoint y: 224, distance: 46.7
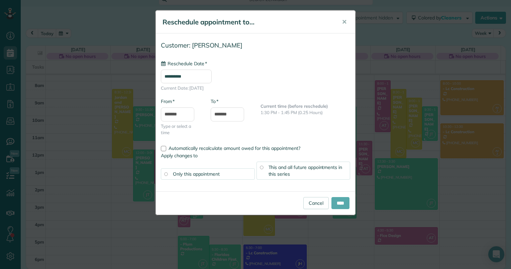
type input "**********"
click at [337, 200] on input "****" at bounding box center [341, 203] width 18 height 12
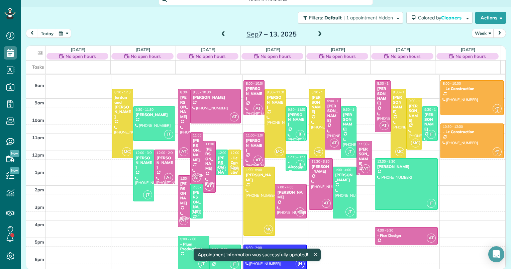
click at [221, 33] on span at bounding box center [223, 34] width 7 height 6
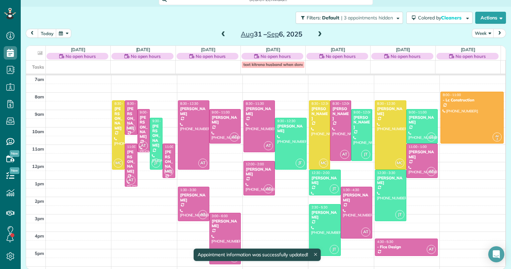
click at [221, 33] on span at bounding box center [223, 34] width 7 height 6
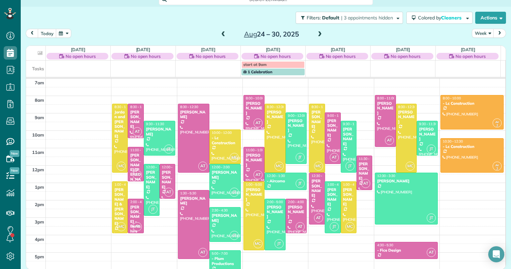
click at [221, 33] on span at bounding box center [223, 34] width 7 height 6
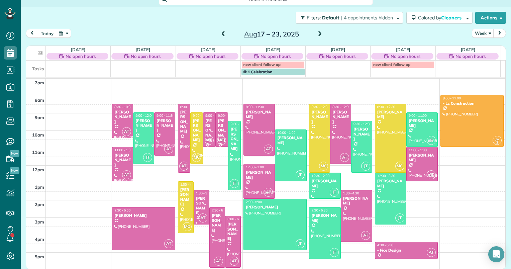
click at [221, 33] on span at bounding box center [223, 34] width 7 height 6
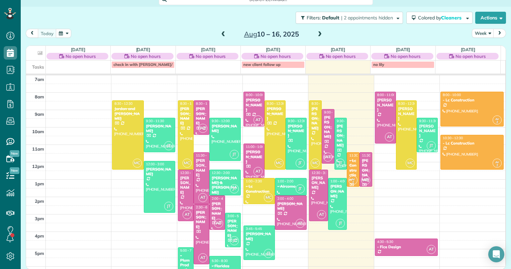
click at [317, 36] on span at bounding box center [319, 34] width 7 height 6
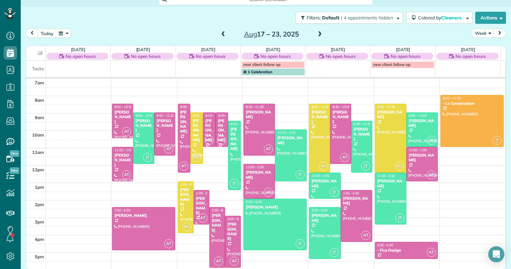
click at [317, 36] on span at bounding box center [319, 34] width 7 height 6
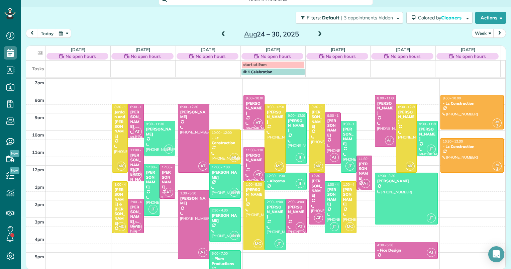
click at [221, 33] on span at bounding box center [223, 34] width 7 height 6
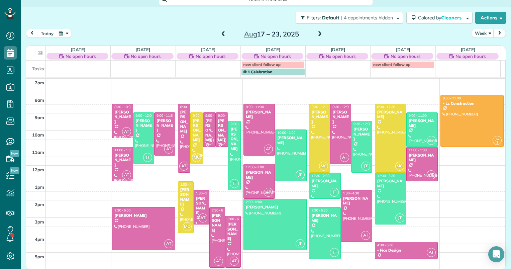
click at [220, 33] on span at bounding box center [223, 34] width 7 height 6
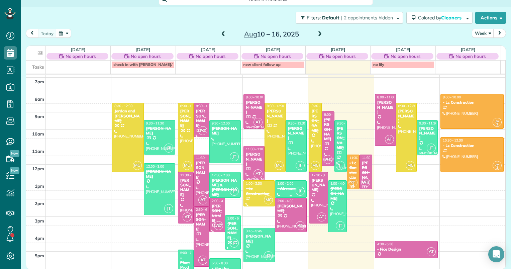
scroll to position [98, 0]
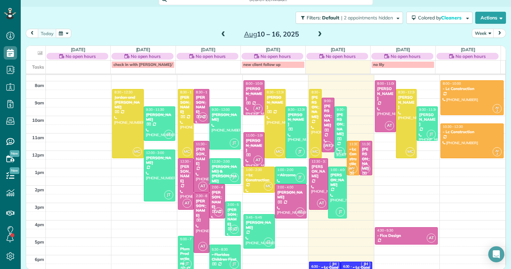
click at [221, 33] on span at bounding box center [223, 34] width 7 height 6
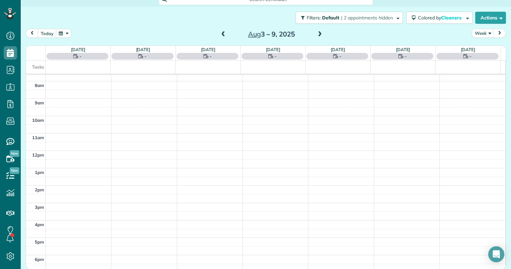
scroll to position [87, 0]
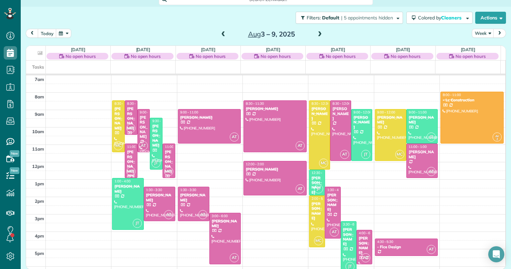
click at [140, 122] on div "[PERSON_NAME]" at bounding box center [144, 127] width 9 height 24
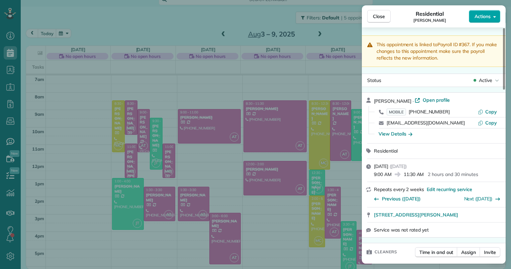
click at [489, 11] on button "Actions" at bounding box center [484, 16] width 31 height 13
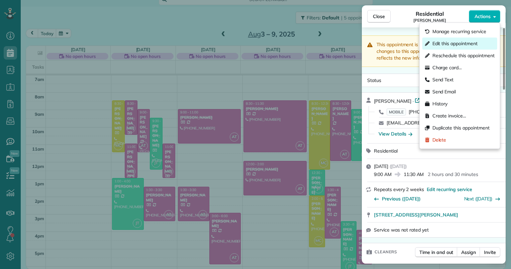
click at [455, 45] on span "Edit this appointment" at bounding box center [455, 43] width 45 height 7
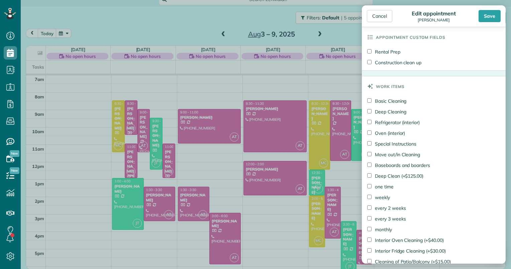
scroll to position [438, 0]
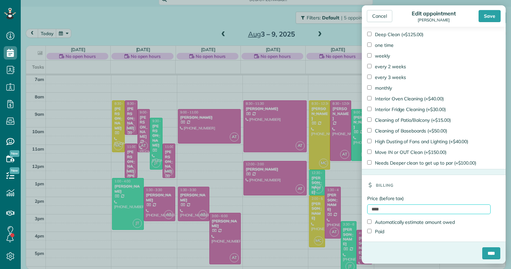
click at [369, 207] on input "****" at bounding box center [428, 209] width 123 height 10
type input "******"
drag, startPoint x: 384, startPoint y: 229, endPoint x: 394, endPoint y: 233, distance: 10.2
click at [384, 229] on label "Paid" at bounding box center [375, 231] width 17 height 7
click at [491, 256] on input "****" at bounding box center [491, 253] width 18 height 12
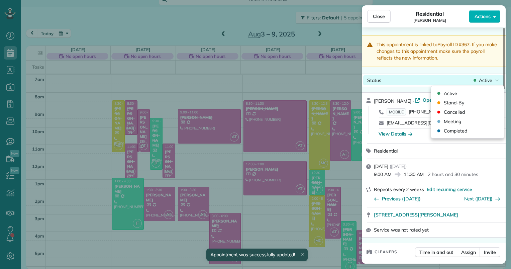
click at [480, 79] on span "Active" at bounding box center [485, 80] width 13 height 7
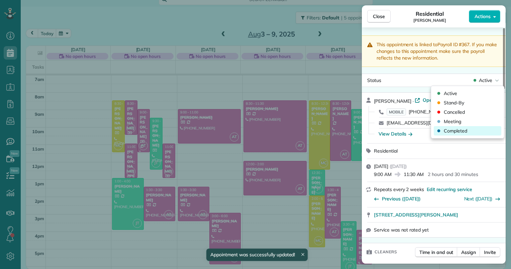
click at [453, 131] on span "Completed" at bounding box center [455, 130] width 23 height 7
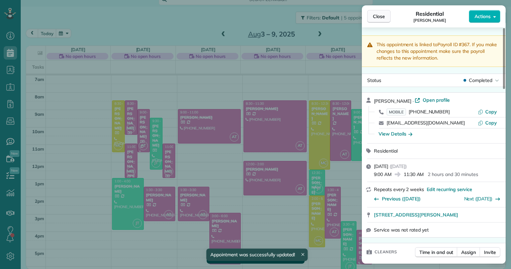
click at [382, 16] on span "Close" at bounding box center [379, 16] width 12 height 7
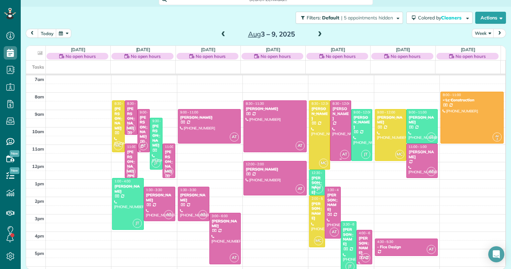
click at [331, 121] on div at bounding box center [341, 131] width 20 height 60
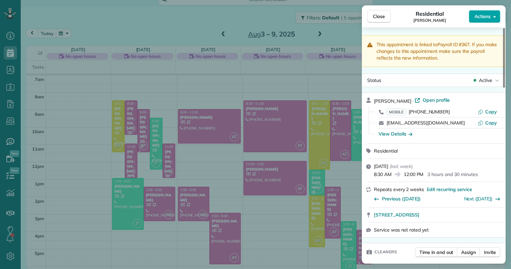
click at [495, 15] on icon "button" at bounding box center [494, 16] width 3 height 5
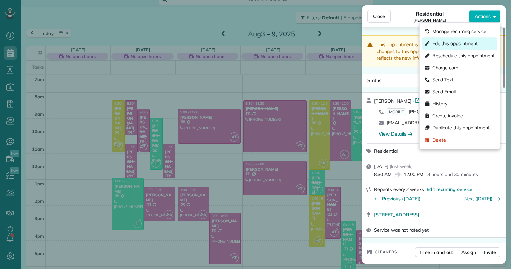
click at [465, 42] on span "Edit this appointment" at bounding box center [455, 43] width 45 height 7
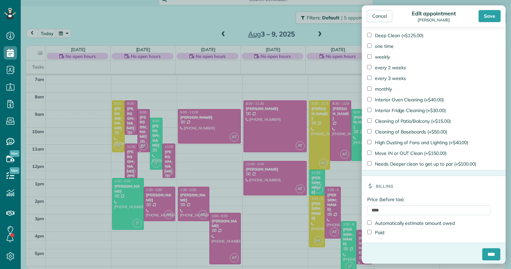
scroll to position [438, 0]
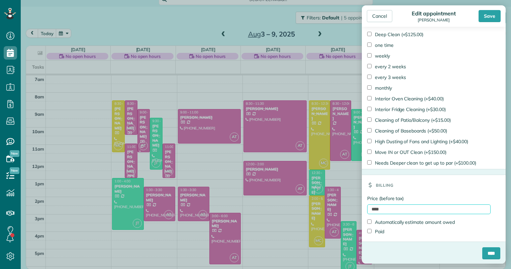
click at [372, 206] on input "****" at bounding box center [428, 209] width 123 height 10
type input "******"
click at [377, 230] on label "Paid" at bounding box center [375, 231] width 17 height 7
click at [482, 253] on input "****" at bounding box center [491, 253] width 18 height 12
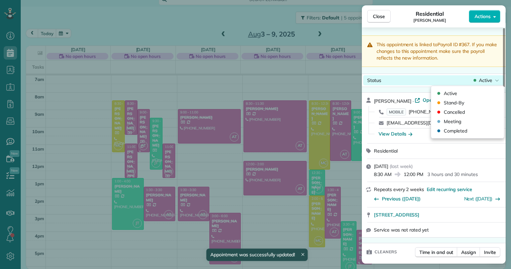
click at [485, 83] on span "Active" at bounding box center [485, 80] width 13 height 7
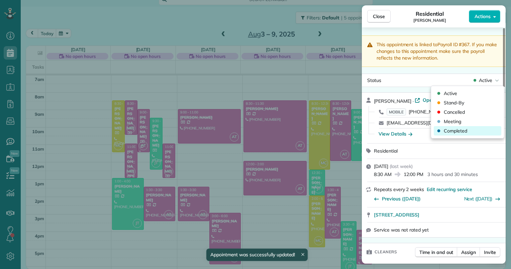
click at [454, 132] on span "Completed" at bounding box center [455, 130] width 23 height 7
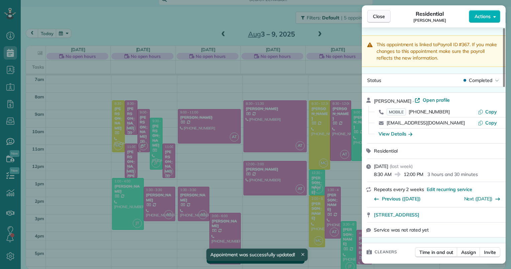
click at [379, 19] on span "Close" at bounding box center [379, 16] width 12 height 7
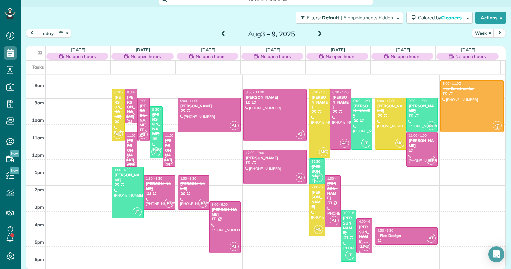
scroll to position [9, 0]
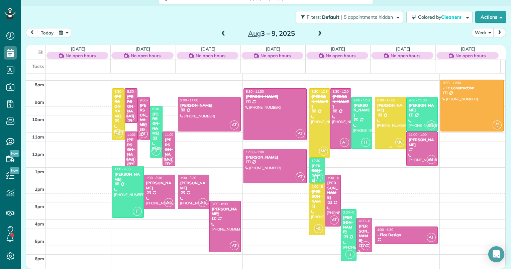
click at [385, 111] on div at bounding box center [390, 122] width 31 height 51
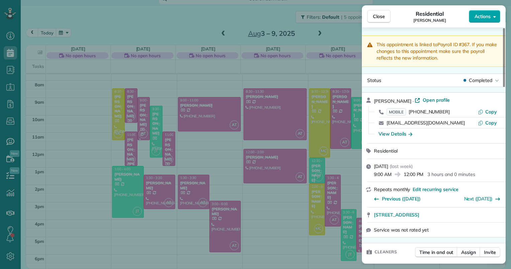
click at [489, 11] on button "Actions" at bounding box center [484, 16] width 31 height 13
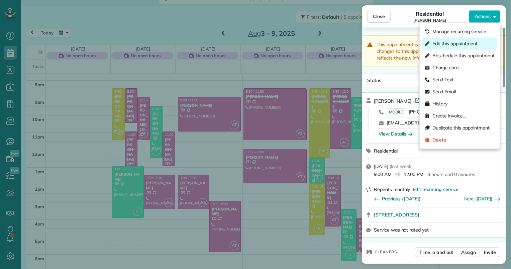
click at [451, 44] on span "Edit this appointment" at bounding box center [455, 43] width 45 height 7
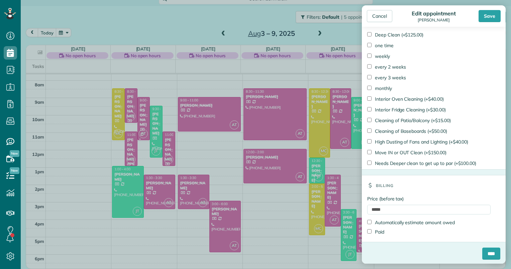
scroll to position [438, 0]
click at [484, 253] on input "****" at bounding box center [491, 253] width 18 height 12
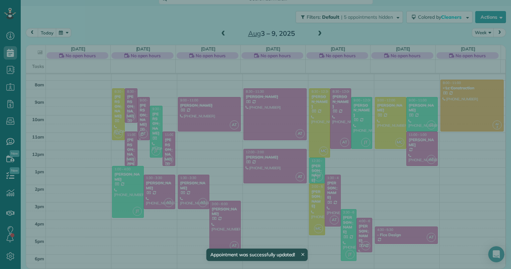
scroll to position [8, 0]
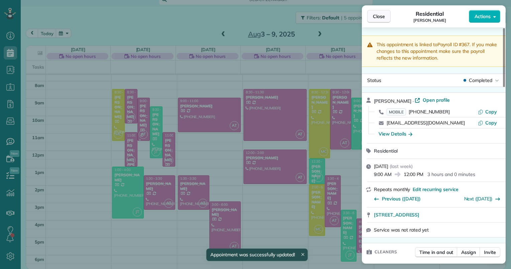
click at [378, 16] on span "Close" at bounding box center [379, 16] width 12 height 7
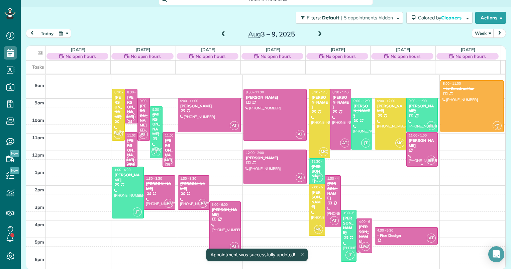
click at [412, 142] on div "[PERSON_NAME]" at bounding box center [421, 143] width 27 height 10
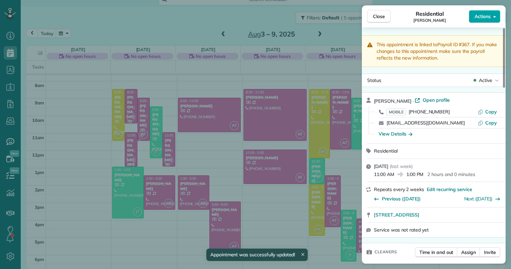
click at [492, 14] on button "Actions" at bounding box center [484, 16] width 31 height 13
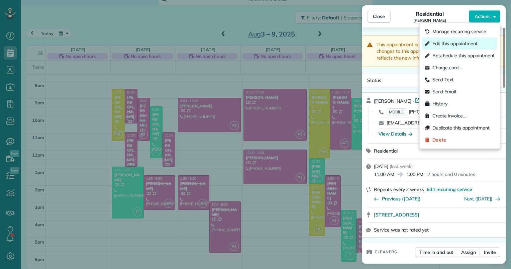
click at [440, 44] on span "Edit this appointment" at bounding box center [455, 43] width 45 height 7
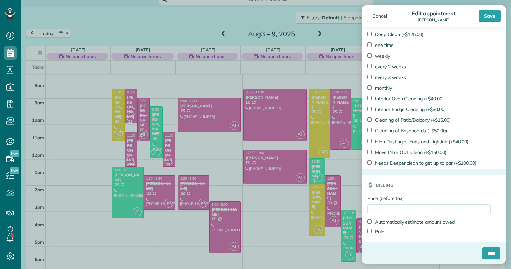
scroll to position [438, 0]
click at [383, 207] on input "Price (before tax)" at bounding box center [428, 209] width 123 height 10
type input "******"
click at [375, 230] on label "Paid" at bounding box center [375, 231] width 17 height 7
click at [482, 252] on input "****" at bounding box center [491, 253] width 18 height 12
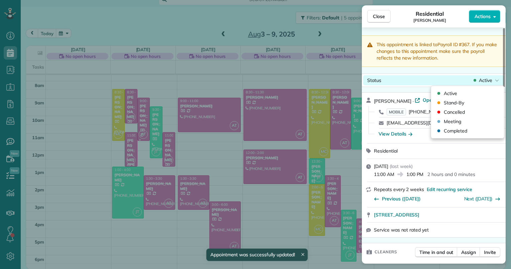
click at [480, 80] on span "Active" at bounding box center [485, 80] width 13 height 7
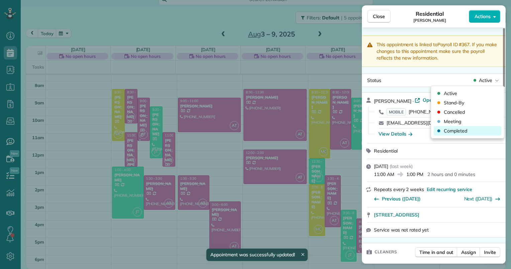
click at [449, 129] on span "Completed" at bounding box center [455, 130] width 23 height 7
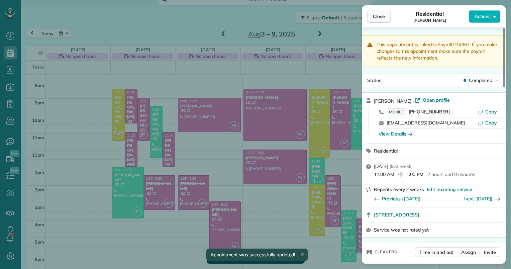
click at [374, 16] on span "Close" at bounding box center [379, 16] width 12 height 7
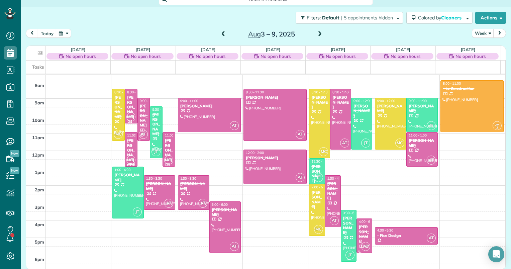
click at [343, 234] on div at bounding box center [348, 235] width 15 height 51
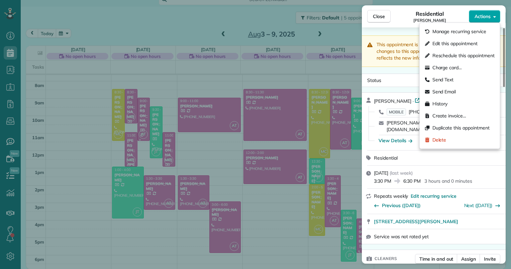
click at [494, 13] on button "Actions" at bounding box center [484, 16] width 31 height 13
click at [463, 39] on div "Edit this appointment" at bounding box center [460, 43] width 75 height 12
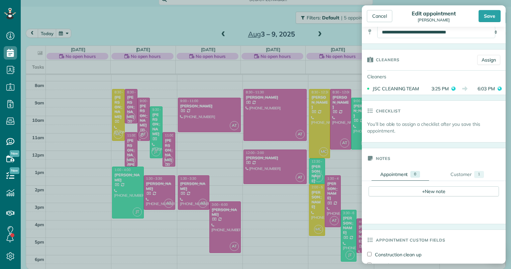
scroll to position [3, 0]
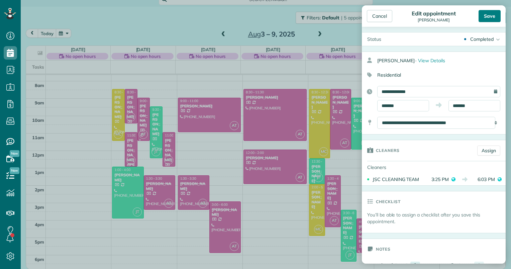
click at [482, 16] on div "Save" at bounding box center [490, 16] width 22 height 12
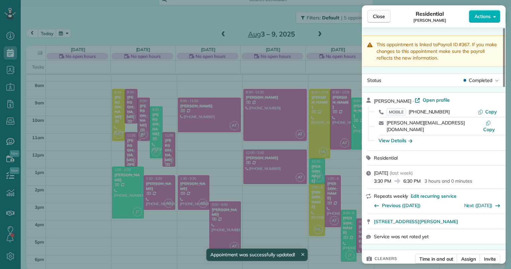
click at [377, 19] on span "Close" at bounding box center [379, 16] width 12 height 7
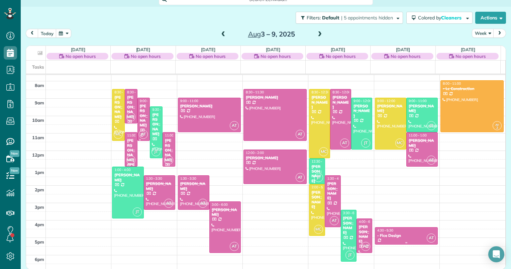
click at [386, 237] on div "- Fice Design" at bounding box center [406, 235] width 59 height 5
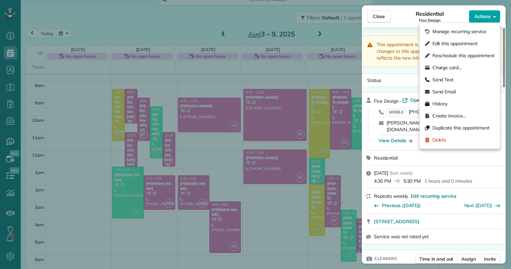
click at [486, 15] on span "Actions" at bounding box center [483, 16] width 16 height 7
click at [463, 39] on div "Edit this appointment" at bounding box center [460, 43] width 75 height 12
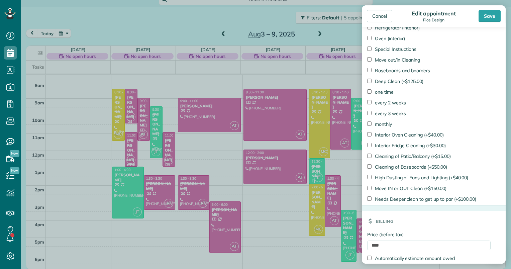
scroll to position [438, 0]
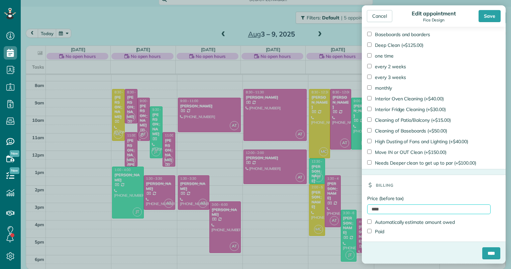
click at [372, 209] on input "****" at bounding box center [428, 209] width 123 height 10
type input "*****"
click at [380, 231] on label "Paid" at bounding box center [375, 231] width 17 height 7
click at [483, 249] on input "****" at bounding box center [491, 253] width 18 height 12
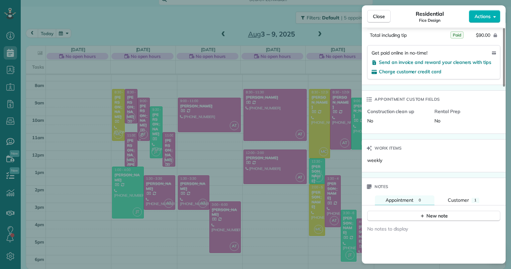
scroll to position [508, 0]
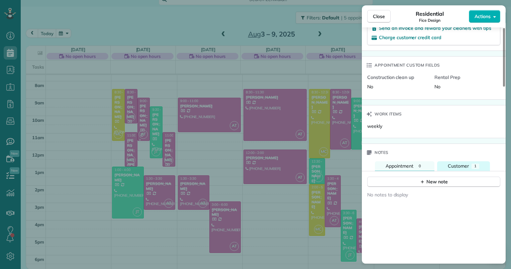
click at [453, 163] on span "Customer" at bounding box center [458, 166] width 21 height 6
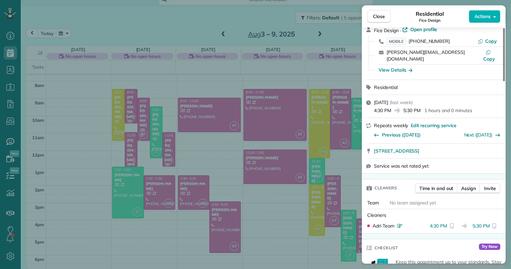
scroll to position [0, 0]
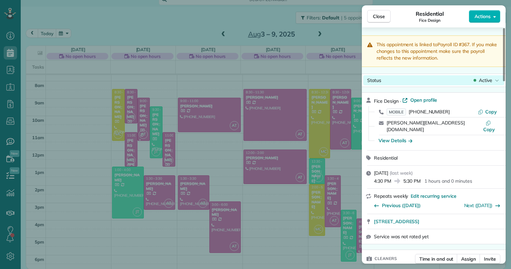
click at [483, 81] on span "Active" at bounding box center [485, 80] width 13 height 7
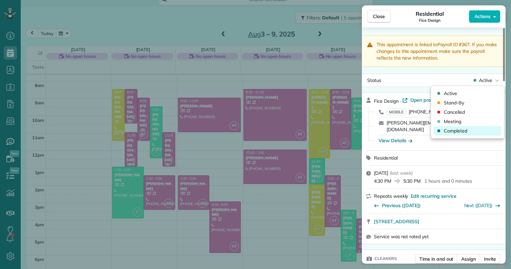
click at [465, 132] on span "Completed" at bounding box center [455, 130] width 23 height 7
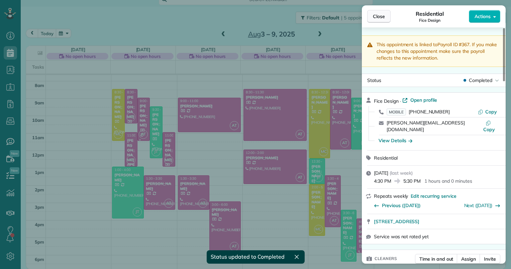
click at [382, 15] on span "Close" at bounding box center [379, 16] width 12 height 7
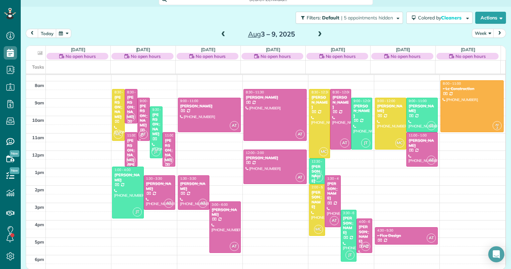
scroll to position [9, 0]
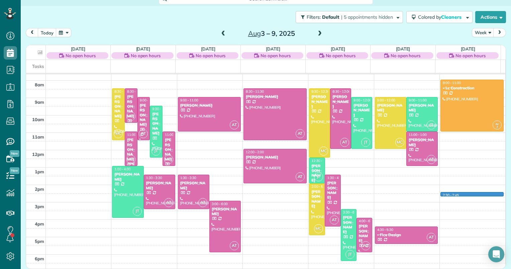
click at [458, 192] on div "2am 3am 4am 5am 6am 7am 8am 9am 10am 11am 12pm 1pm 2pm 3pm 4pm 5pm 6pm MC 8:30 …" at bounding box center [265, 123] width 479 height 295
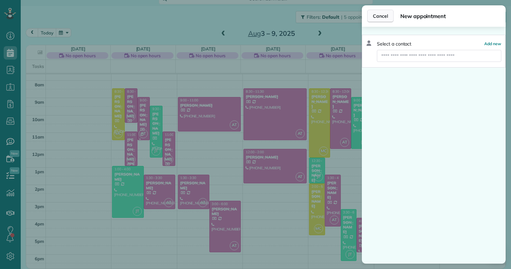
click at [377, 13] on span "Cancel" at bounding box center [380, 16] width 15 height 7
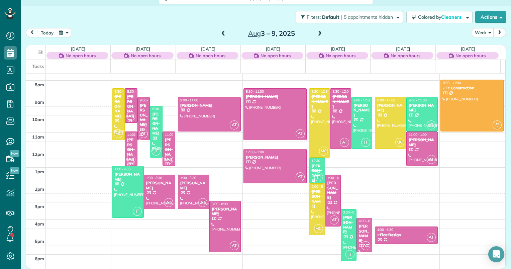
click at [222, 32] on span at bounding box center [223, 34] width 7 height 6
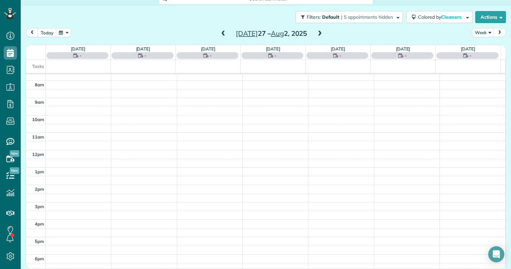
scroll to position [8, 0]
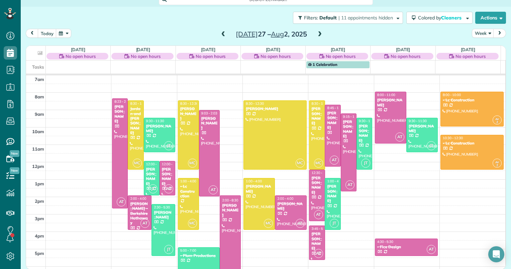
click at [222, 32] on span at bounding box center [223, 34] width 7 height 6
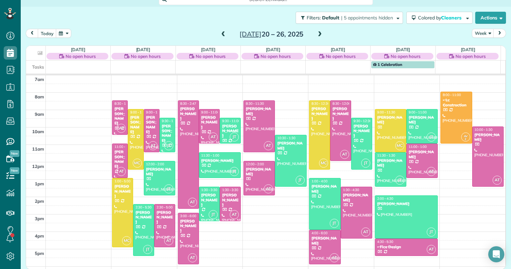
click at [318, 32] on span at bounding box center [319, 34] width 7 height 6
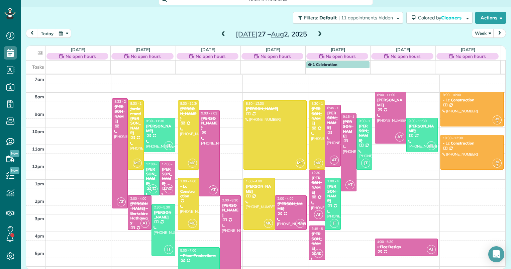
click at [222, 33] on span at bounding box center [223, 34] width 7 height 6
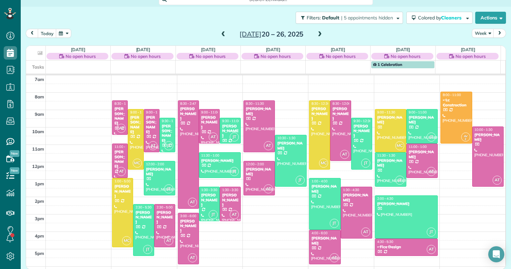
click at [317, 32] on span at bounding box center [319, 34] width 7 height 6
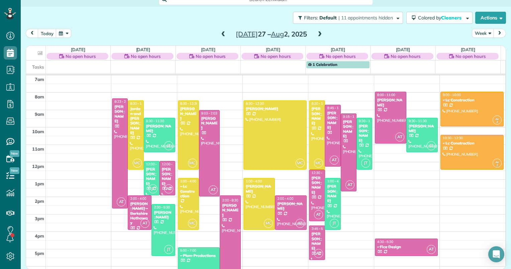
click at [220, 33] on span at bounding box center [223, 34] width 7 height 6
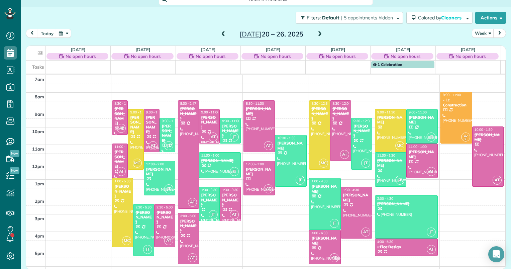
click at [317, 33] on span at bounding box center [319, 34] width 7 height 6
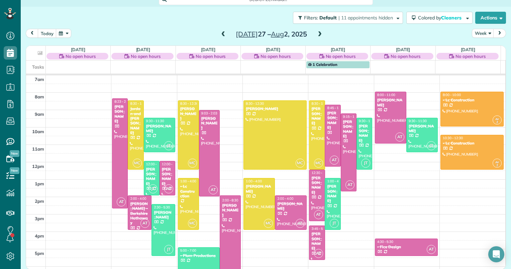
click at [316, 30] on span at bounding box center [319, 34] width 7 height 10
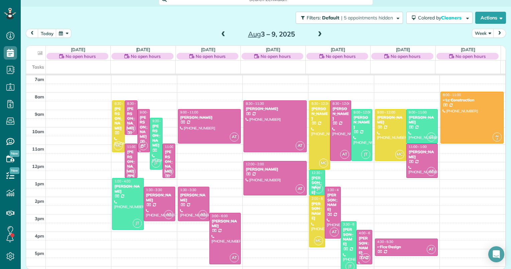
click at [316, 36] on span at bounding box center [319, 34] width 7 height 6
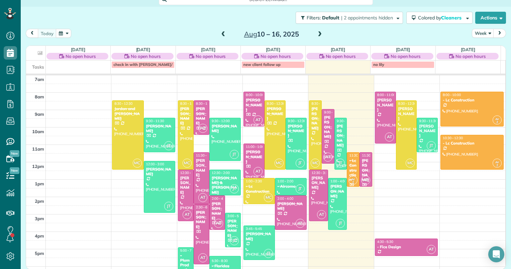
scroll to position [98, 0]
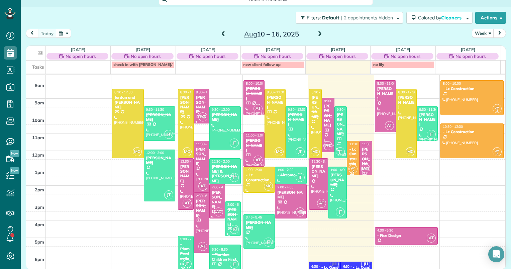
click at [316, 35] on span at bounding box center [319, 34] width 7 height 6
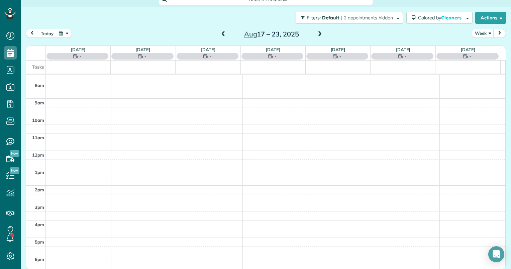
scroll to position [87, 0]
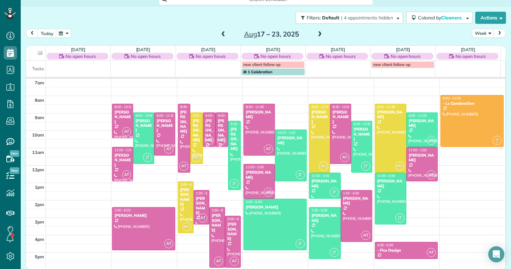
click at [345, 183] on div "2am 3am 4am 5am 6am 7am 8am 9am 10am 11am 12pm 1pm 2pm 3pm 4pm 5pm 6pm AT 8:30 …" at bounding box center [265, 139] width 479 height 295
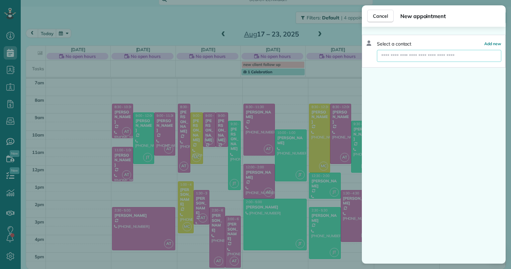
click at [425, 58] on input "text" at bounding box center [439, 56] width 124 height 12
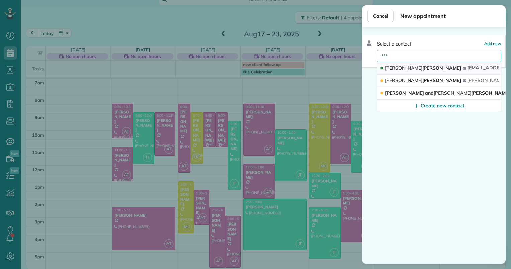
type input "***"
click at [420, 67] on span "[PERSON_NAME]" at bounding box center [423, 68] width 76 height 6
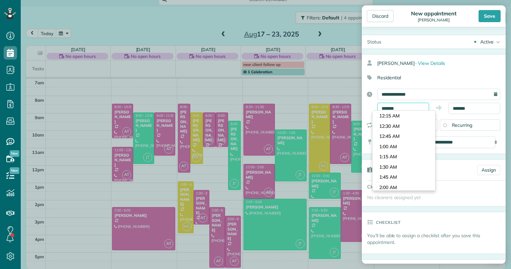
click at [388, 107] on input "*******" at bounding box center [403, 108] width 52 height 11
type input "*******"
click at [386, 167] on body "Dashboard Scheduling Calendar View List View Dispatch View - Weekly scheduling …" at bounding box center [255, 134] width 511 height 269
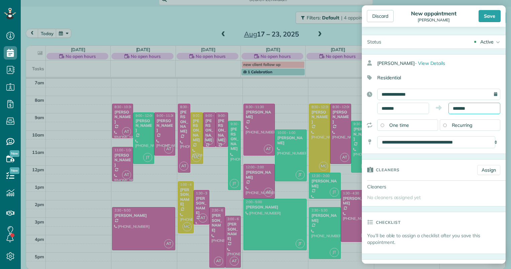
click at [458, 109] on input "*******" at bounding box center [475, 108] width 52 height 11
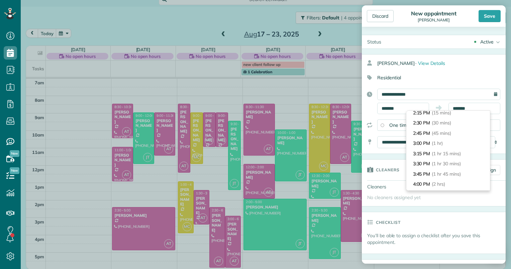
scroll to position [76, 0]
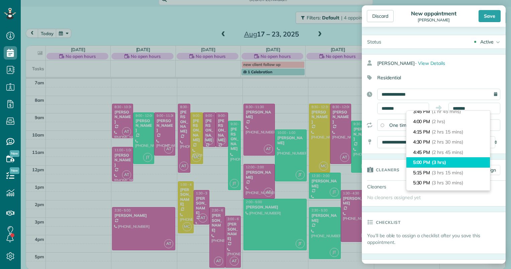
type input "*******"
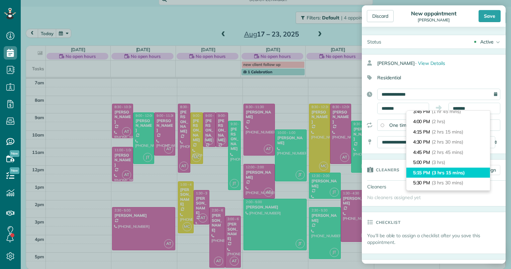
click at [433, 169] on ul "2:00 PM (0 mins) 2:15 PM (15 mins) 2:30 PM (30 mins) 2:45 PM (45 mins) 3:00 PM …" at bounding box center [448, 244] width 84 height 419
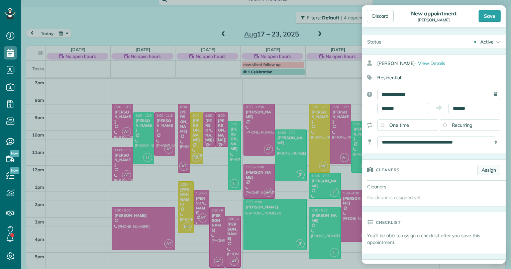
click at [485, 167] on link "Assign" at bounding box center [488, 170] width 23 height 10
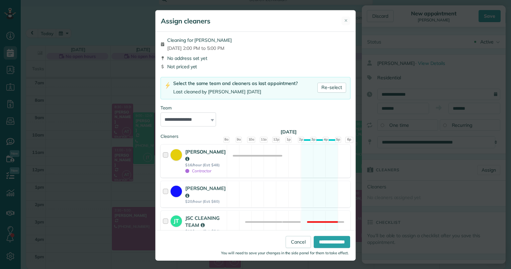
click at [202, 156] on div "[PERSON_NAME]" at bounding box center [205, 155] width 40 height 14
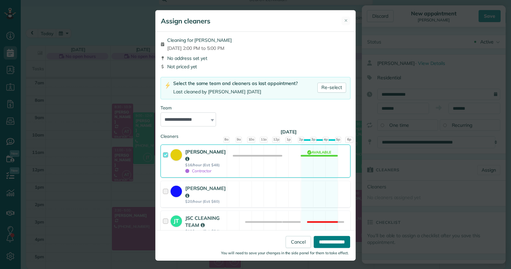
click at [332, 244] on input "**********" at bounding box center [332, 242] width 36 height 12
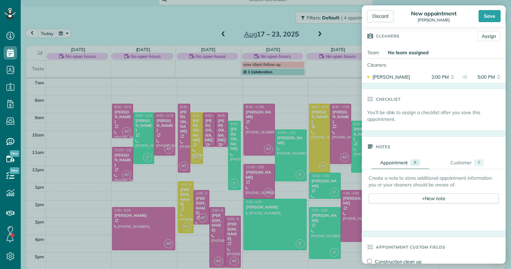
scroll to position [0, 0]
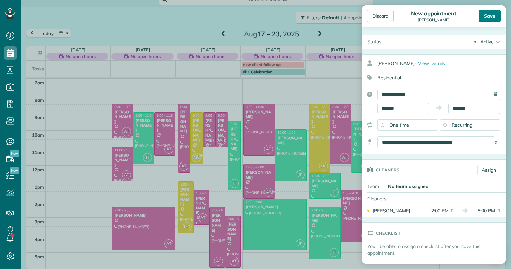
click at [491, 15] on div "Save" at bounding box center [490, 16] width 22 height 12
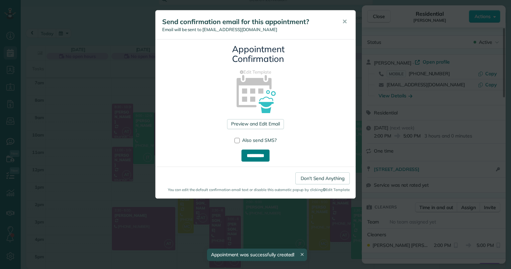
click at [258, 153] on input "**********" at bounding box center [256, 156] width 28 height 12
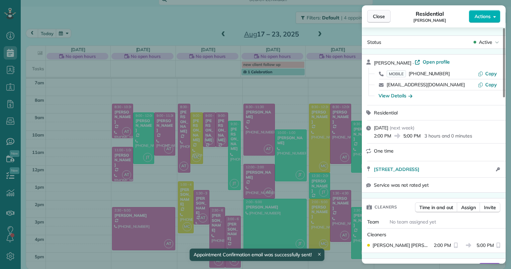
click at [385, 14] on button "Close" at bounding box center [378, 16] width 23 height 13
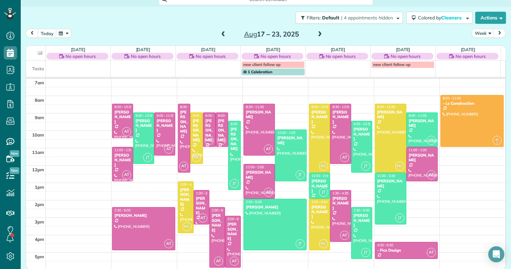
click at [221, 35] on span at bounding box center [223, 34] width 7 height 6
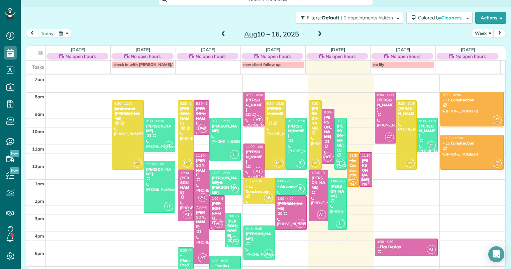
click at [316, 33] on span at bounding box center [319, 34] width 7 height 6
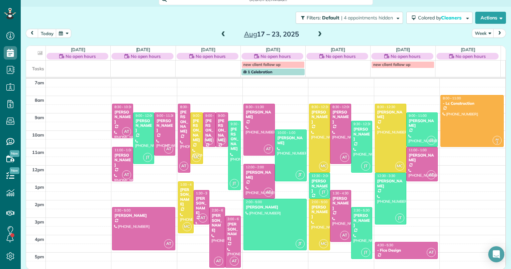
click at [316, 33] on span at bounding box center [319, 34] width 7 height 6
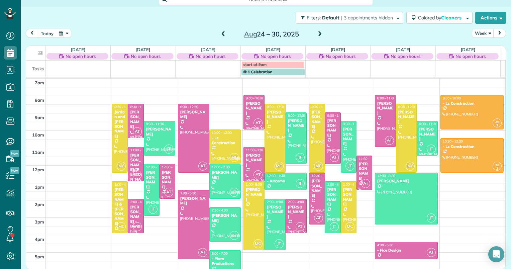
click at [316, 33] on span at bounding box center [319, 34] width 7 height 6
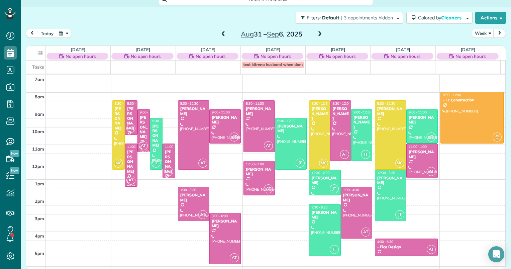
click at [222, 32] on span at bounding box center [223, 34] width 7 height 6
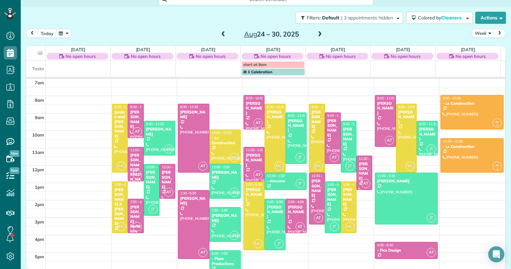
click at [222, 32] on span at bounding box center [223, 34] width 7 height 6
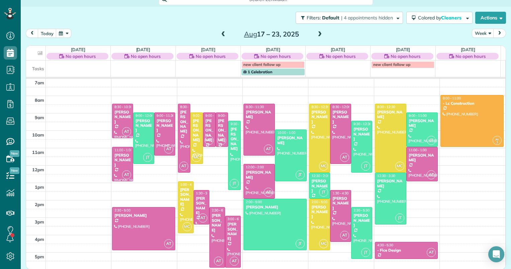
click at [316, 33] on span at bounding box center [319, 34] width 7 height 6
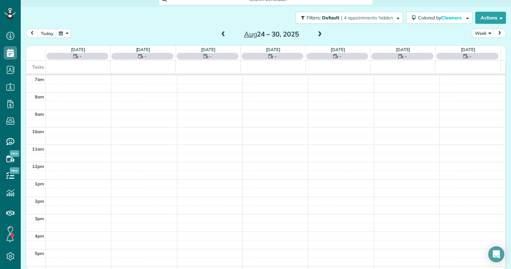
click at [316, 33] on span at bounding box center [319, 34] width 7 height 6
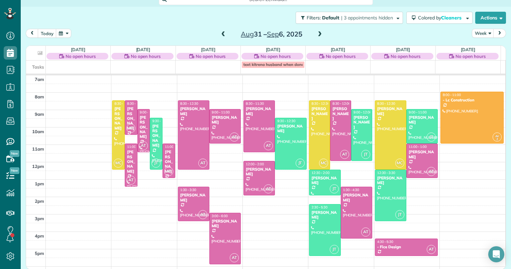
click at [223, 33] on span at bounding box center [223, 34] width 7 height 6
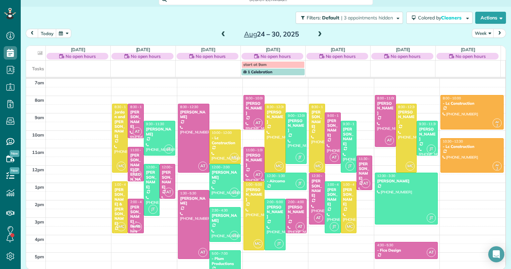
click at [223, 33] on span at bounding box center [223, 34] width 7 height 6
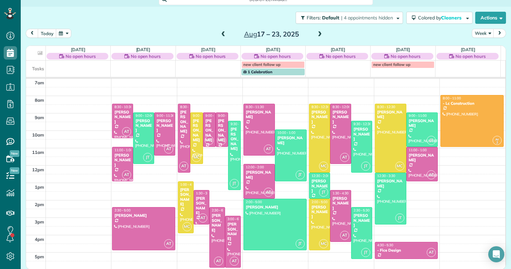
click at [223, 33] on span at bounding box center [223, 34] width 7 height 6
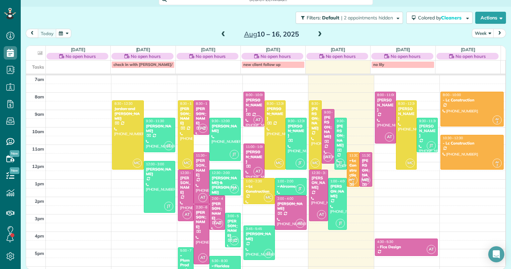
click at [316, 34] on span at bounding box center [319, 34] width 7 height 6
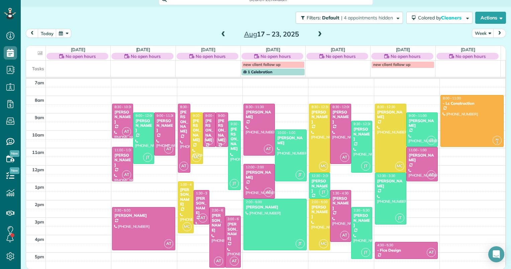
click at [220, 37] on span at bounding box center [223, 34] width 7 height 10
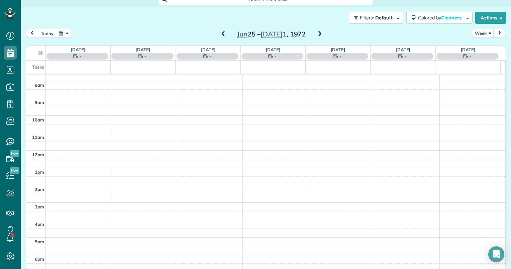
scroll to position [98, 0]
